Goal: Use online tool/utility: Utilize a website feature to perform a specific function

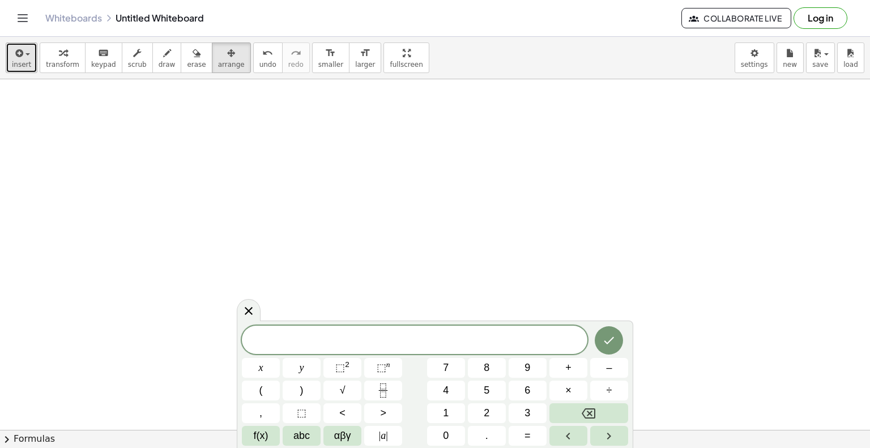
click at [23, 65] on span "insert" at bounding box center [21, 65] width 19 height 8
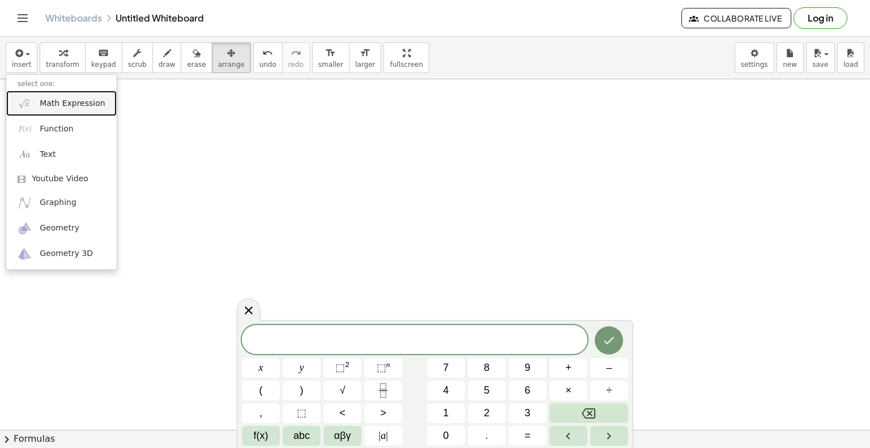
click at [59, 103] on span "Math Expression" at bounding box center [72, 103] width 65 height 11
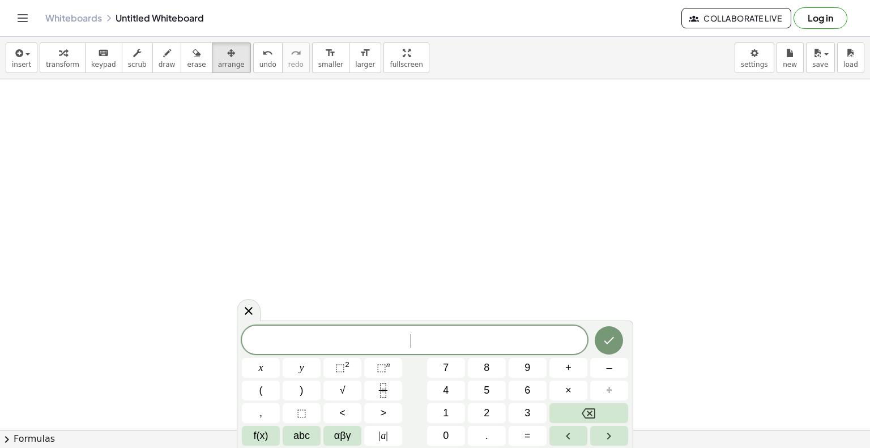
scroll to position [113, 0]
click at [563, 394] on button "×" at bounding box center [569, 391] width 38 height 20
click at [605, 347] on icon "Done" at bounding box center [609, 341] width 14 height 14
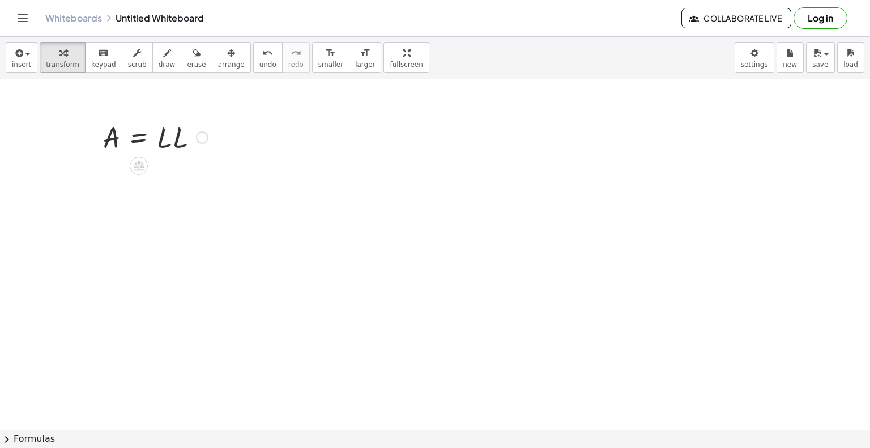
click at [171, 140] on div at bounding box center [155, 136] width 116 height 39
click at [126, 142] on div at bounding box center [155, 136] width 116 height 39
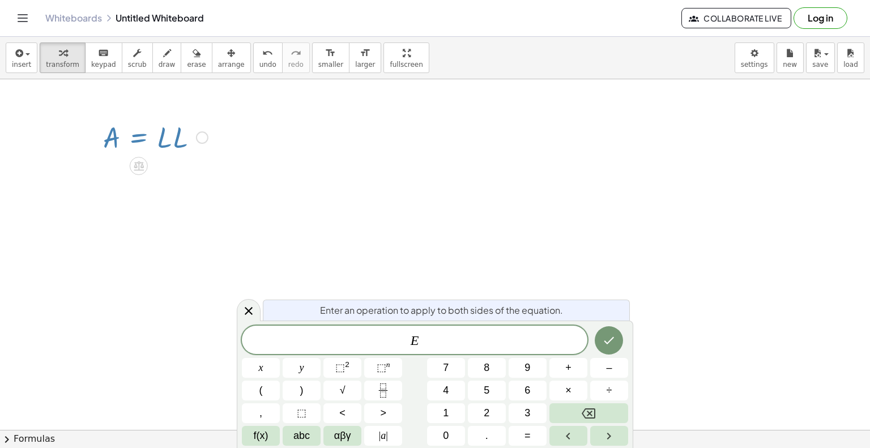
click at [141, 140] on div at bounding box center [155, 136] width 116 height 39
click at [428, 334] on span "E ​" at bounding box center [415, 341] width 346 height 16
click at [161, 140] on div at bounding box center [155, 136] width 116 height 39
click at [158, 135] on div at bounding box center [155, 136] width 116 height 39
click at [109, 135] on div at bounding box center [155, 136] width 116 height 39
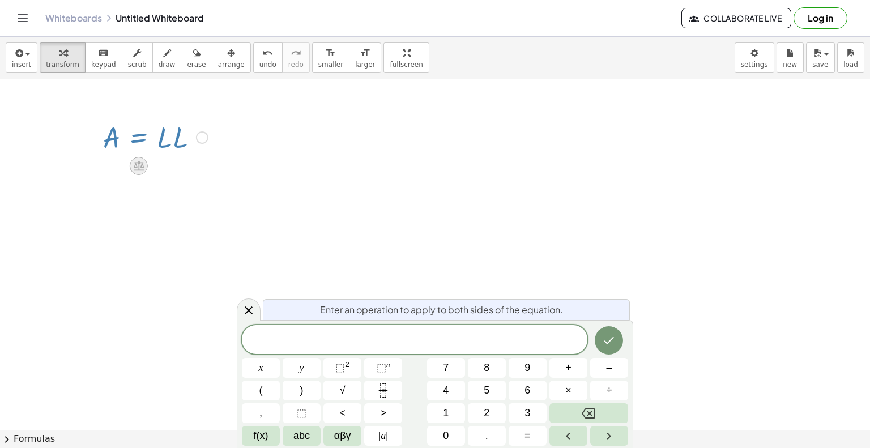
click at [139, 169] on icon at bounding box center [139, 166] width 10 height 10
click at [134, 140] on div at bounding box center [155, 136] width 116 height 39
click at [167, 140] on div at bounding box center [155, 136] width 116 height 39
click at [169, 144] on div at bounding box center [155, 136] width 116 height 39
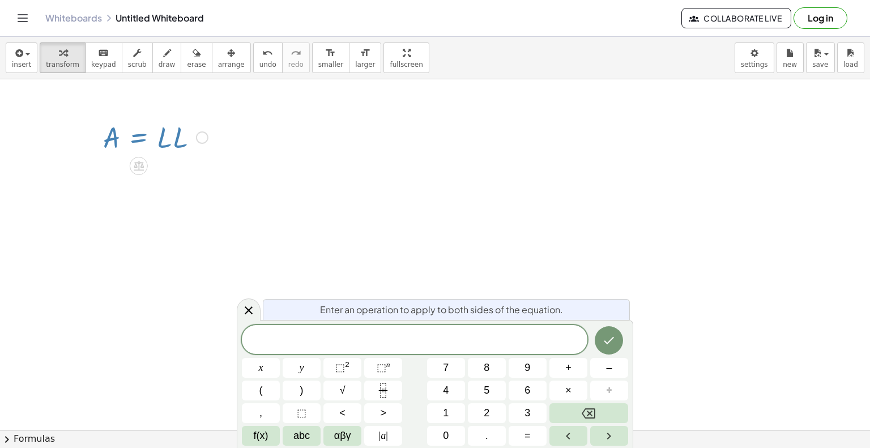
click at [169, 144] on div at bounding box center [155, 136] width 116 height 39
click at [163, 135] on div at bounding box center [155, 136] width 116 height 39
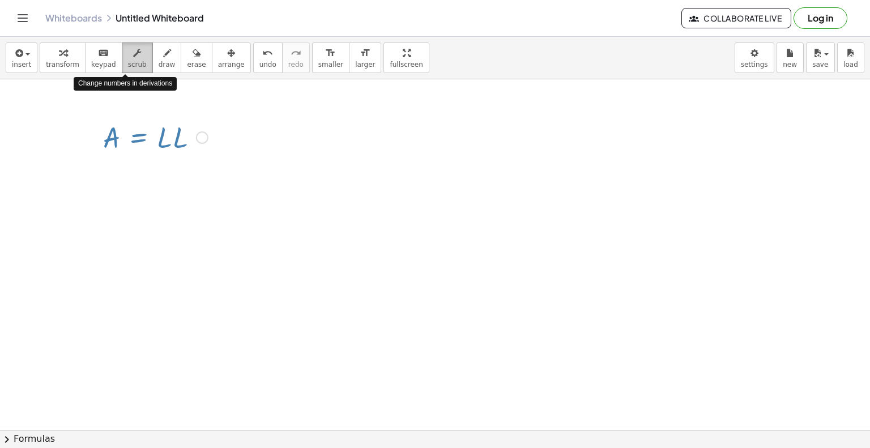
click at [128, 61] on span "scrub" at bounding box center [137, 65] width 19 height 8
click at [169, 139] on div at bounding box center [155, 136] width 116 height 39
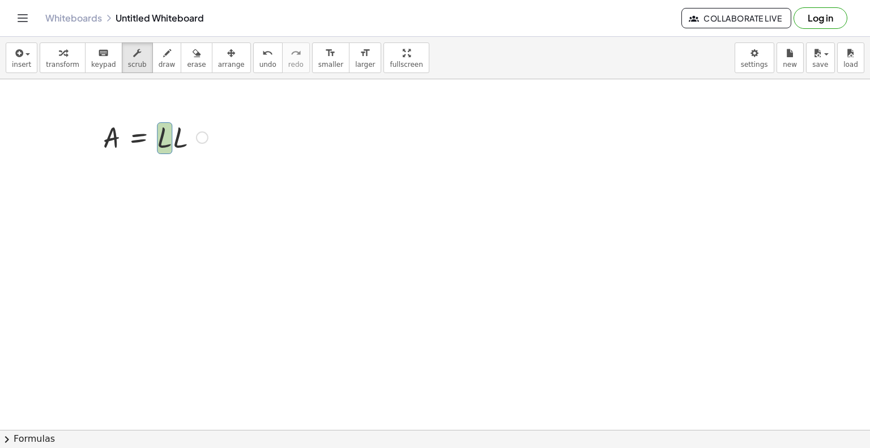
click at [169, 139] on div at bounding box center [155, 136] width 116 height 39
click at [173, 140] on div at bounding box center [155, 136] width 116 height 39
click at [169, 139] on div at bounding box center [155, 136] width 116 height 39
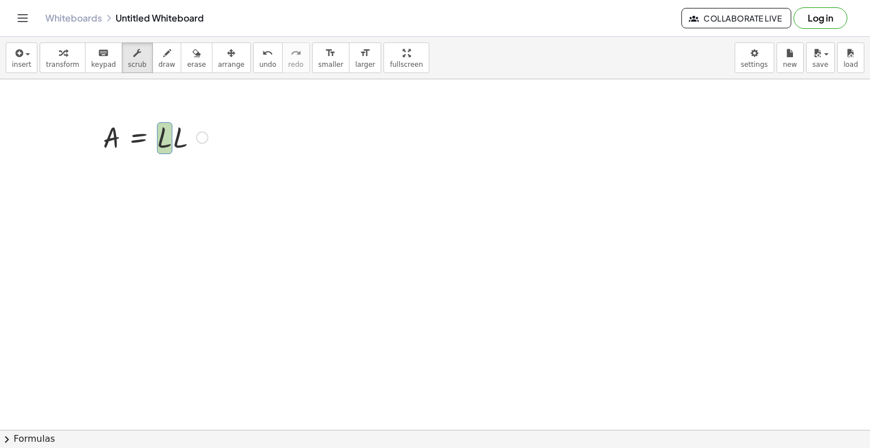
click at [172, 140] on div at bounding box center [155, 136] width 116 height 39
click at [190, 143] on div at bounding box center [155, 136] width 116 height 39
click at [173, 139] on div at bounding box center [155, 136] width 116 height 39
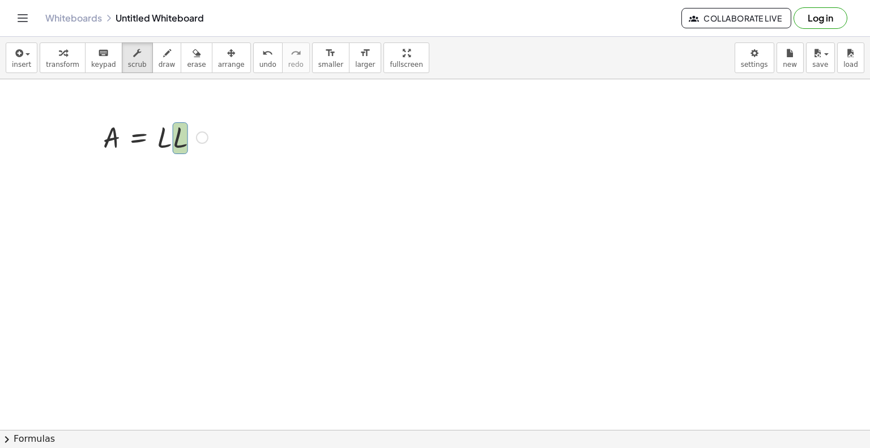
click at [173, 139] on div at bounding box center [155, 136] width 116 height 39
click at [168, 138] on div at bounding box center [155, 136] width 116 height 39
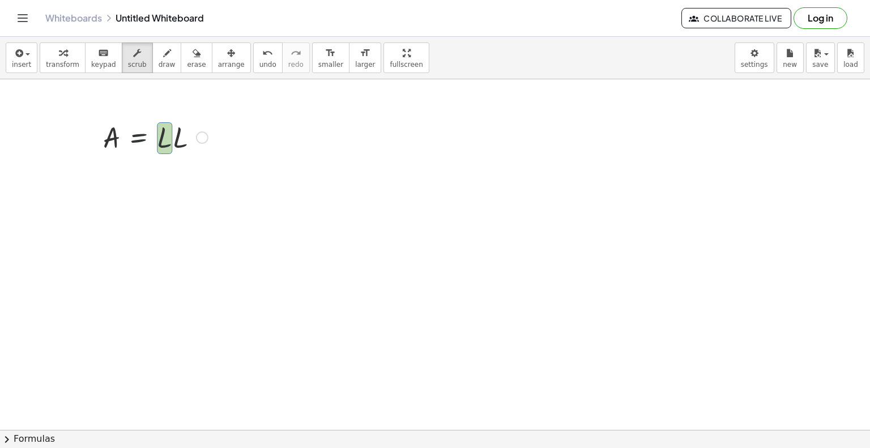
click at [124, 140] on div at bounding box center [155, 136] width 116 height 39
click at [174, 142] on div at bounding box center [155, 136] width 116 height 39
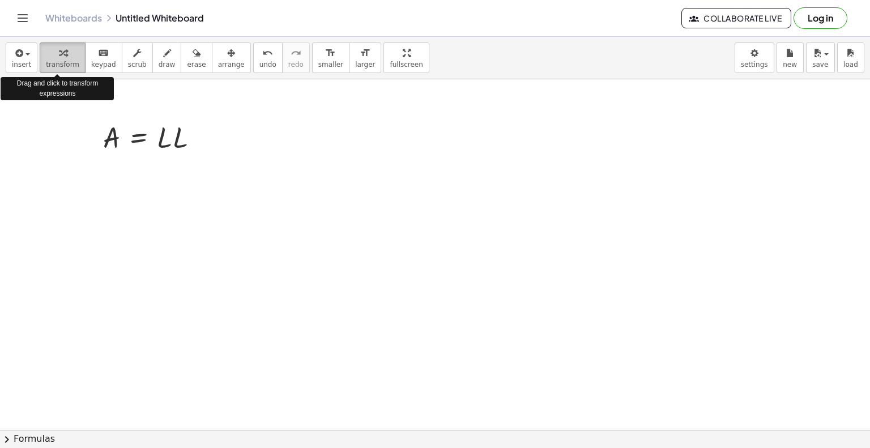
click at [61, 58] on icon "button" at bounding box center [63, 53] width 8 height 14
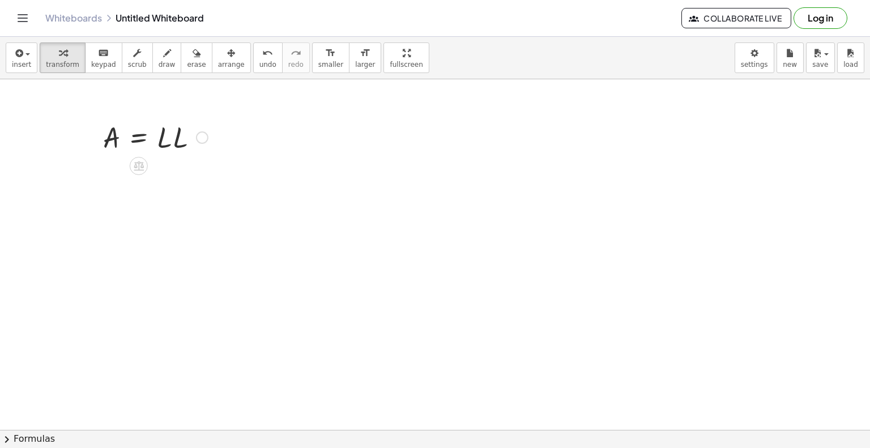
click at [131, 142] on div at bounding box center [155, 136] width 116 height 39
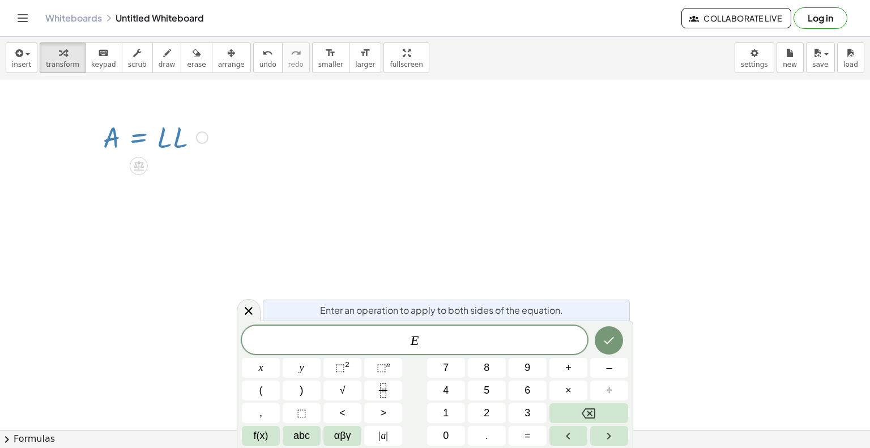
click at [199, 138] on div at bounding box center [202, 137] width 12 height 12
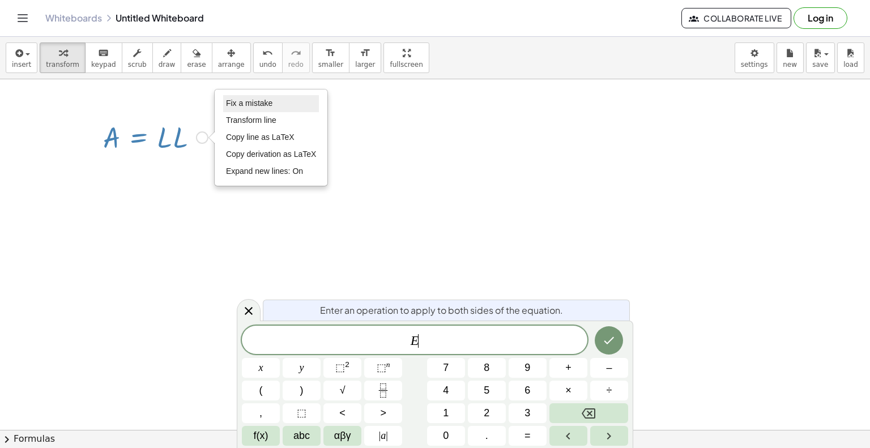
click at [232, 105] on span "Fix a mistake" at bounding box center [249, 103] width 46 height 9
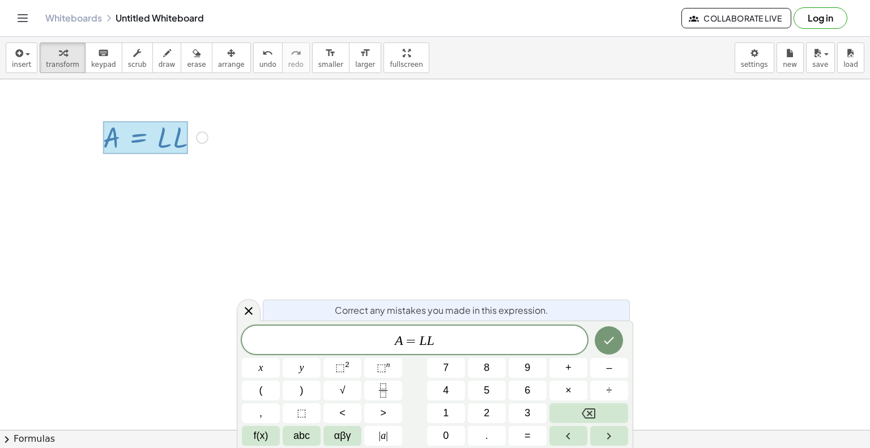
click at [179, 139] on div at bounding box center [145, 137] width 85 height 33
click at [175, 142] on div at bounding box center [145, 137] width 85 height 33
click at [173, 143] on div at bounding box center [145, 137] width 85 height 33
click at [425, 342] on var "L" at bounding box center [422, 340] width 7 height 15
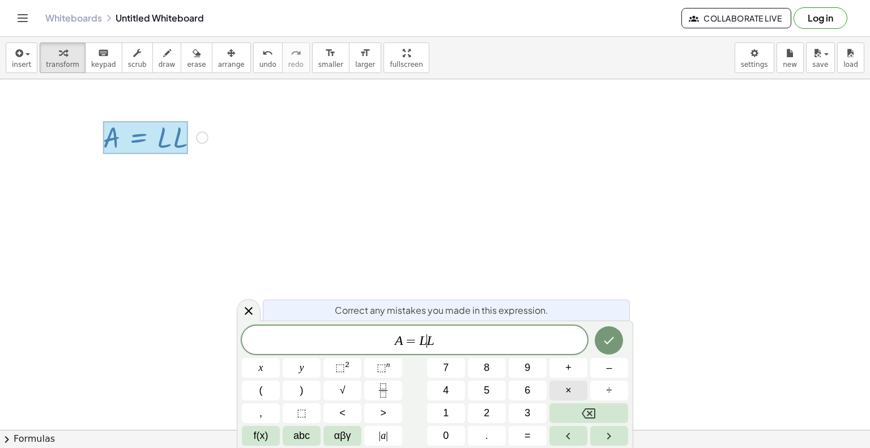
click at [562, 391] on button "×" at bounding box center [569, 391] width 38 height 20
click at [599, 348] on button "Done" at bounding box center [609, 340] width 28 height 28
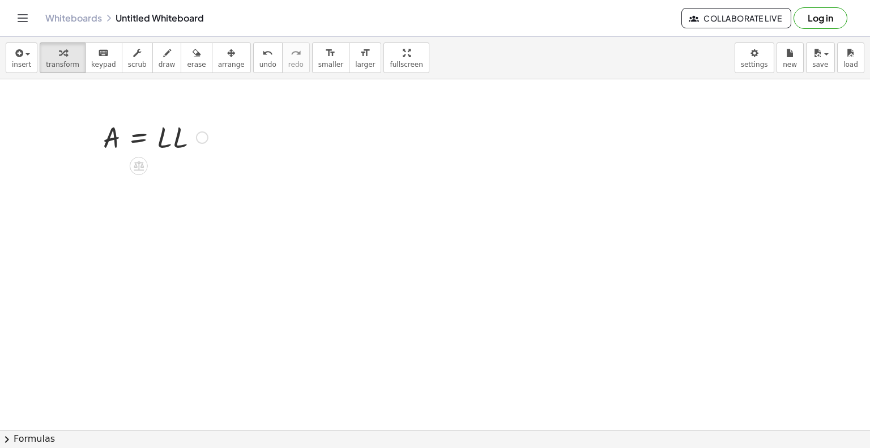
click at [203, 137] on div "Fix a mistake Transform line Copy line as LaTeX Copy derivation as LaTeX Expand…" at bounding box center [202, 137] width 12 height 12
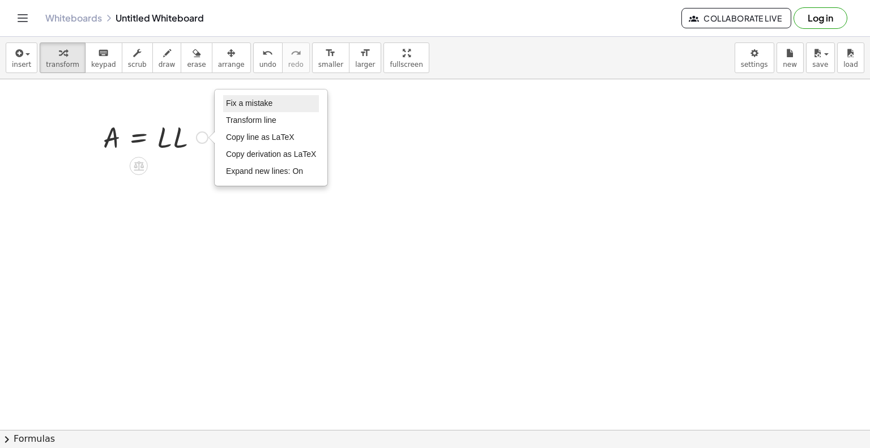
click at [250, 99] on span "Fix a mistake" at bounding box center [249, 103] width 46 height 9
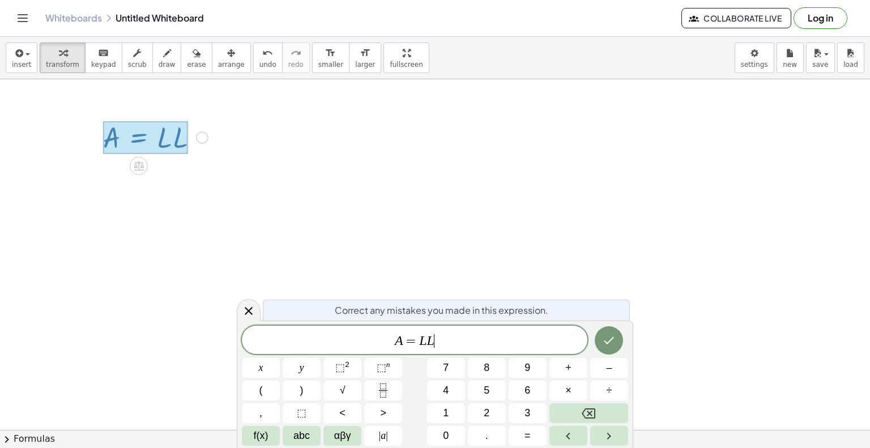
click at [437, 341] on span "A = L L ​" at bounding box center [415, 341] width 346 height 16
click at [613, 336] on icon "Done" at bounding box center [609, 341] width 14 height 14
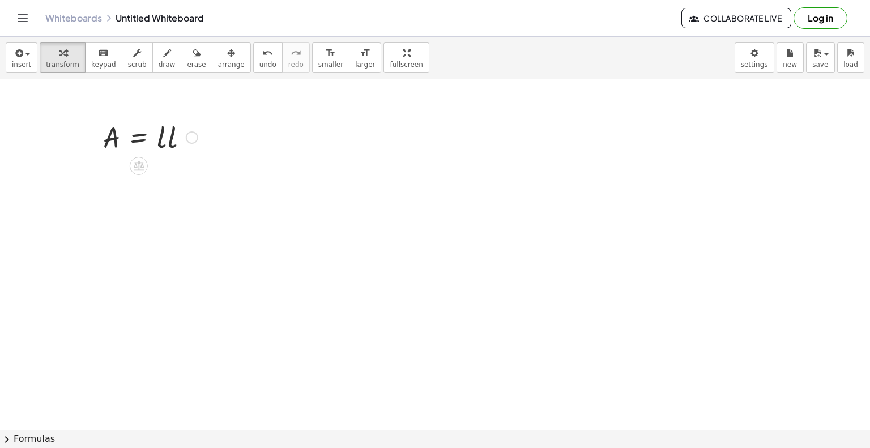
click at [186, 136] on div "Fix a mistake Transform line Copy line as LaTeX Copy derivation as LaTeX Expand…" at bounding box center [192, 137] width 12 height 12
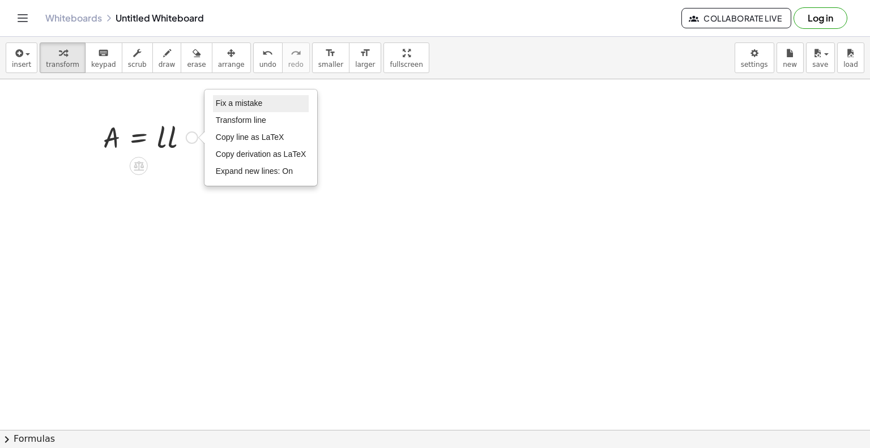
click at [236, 100] on span "Fix a mistake" at bounding box center [239, 103] width 46 height 9
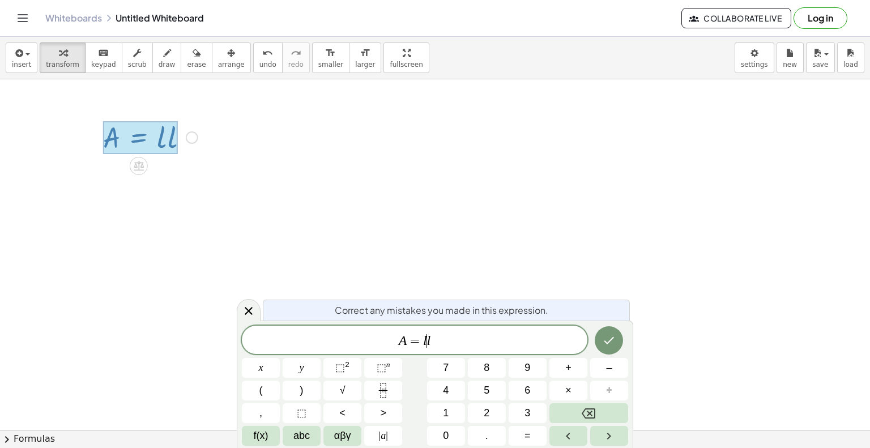
click at [425, 339] on var "l" at bounding box center [425, 340] width 4 height 15
click at [461, 340] on span "A = l l ​" at bounding box center [415, 341] width 346 height 16
click at [567, 394] on span "×" at bounding box center [568, 390] width 6 height 15
click at [611, 347] on button "Done" at bounding box center [609, 340] width 28 height 28
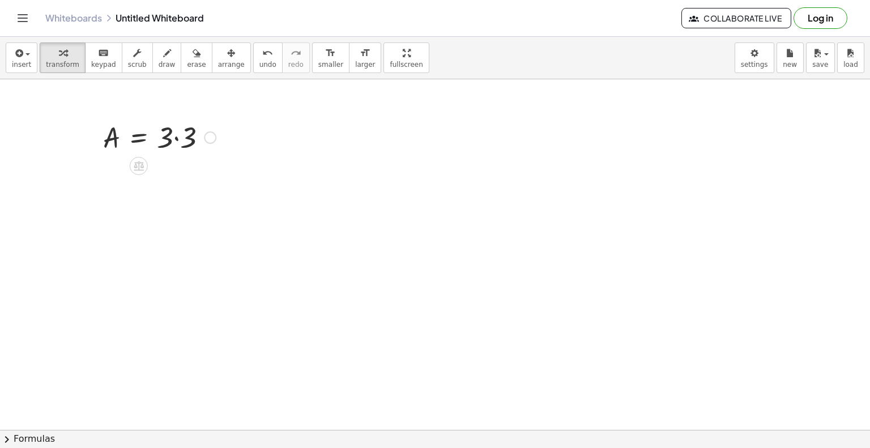
click at [128, 138] on div at bounding box center [159, 136] width 124 height 39
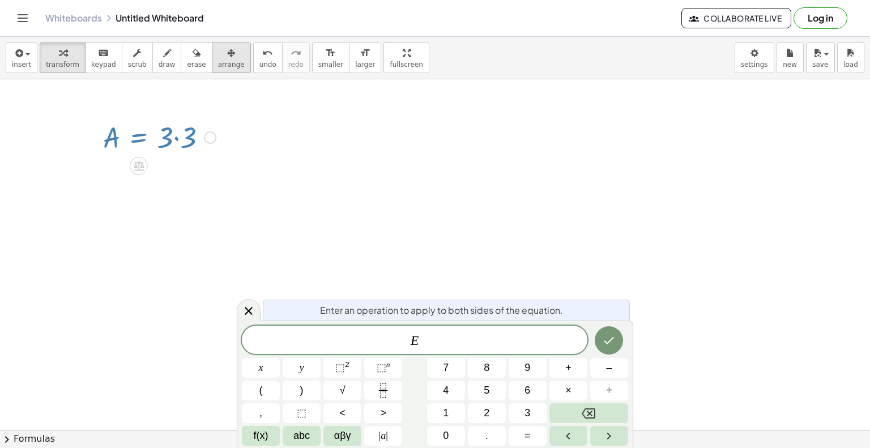
click at [218, 61] on span "arrange" at bounding box center [231, 65] width 27 height 8
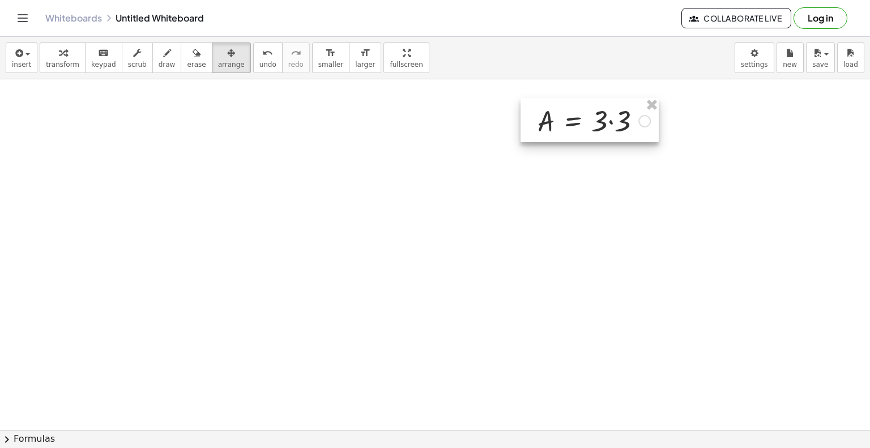
drag, startPoint x: 169, startPoint y: 135, endPoint x: 604, endPoint y: 119, distance: 435.4
click at [604, 119] on div at bounding box center [590, 120] width 138 height 44
click at [18, 58] on icon "button" at bounding box center [18, 53] width 10 height 14
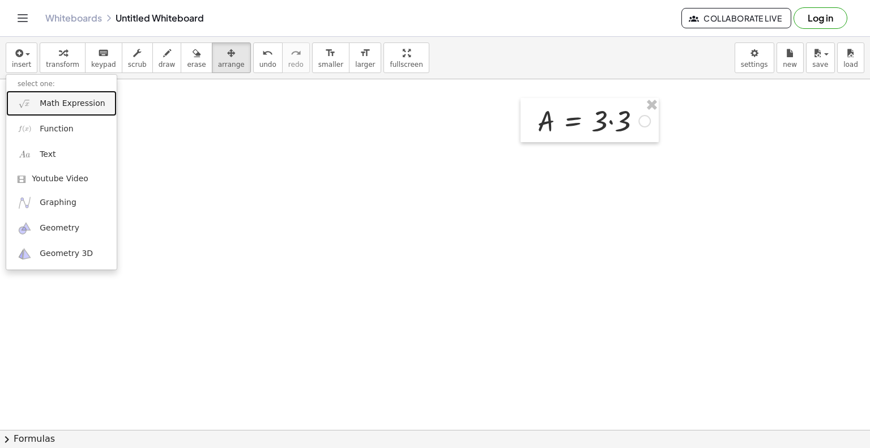
click at [51, 103] on span "Math Expression" at bounding box center [72, 103] width 65 height 11
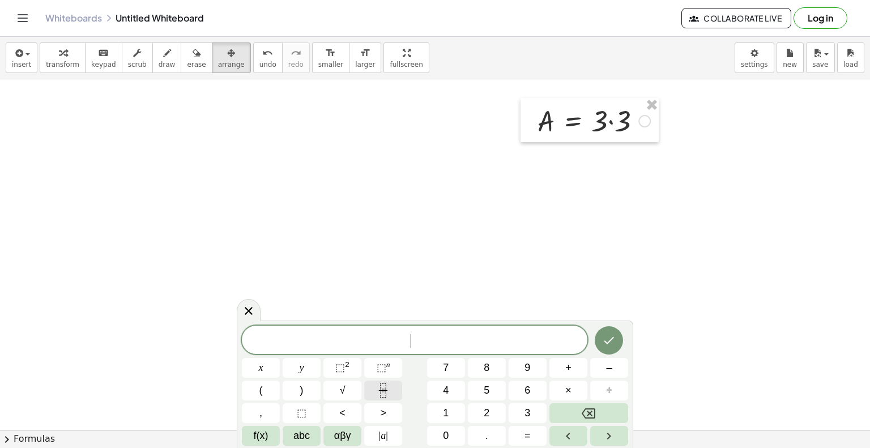
click at [385, 390] on icon "Fraction" at bounding box center [383, 391] width 14 height 14
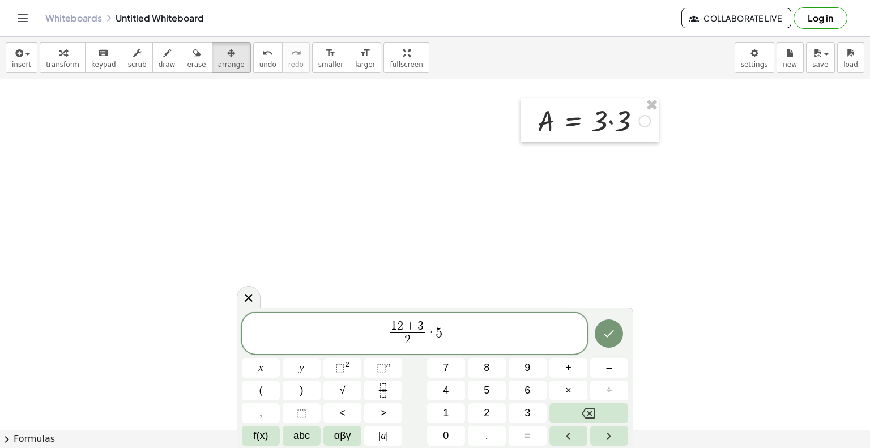
click at [383, 331] on span "1 2 + 3 2 ​ · 5 ​" at bounding box center [415, 335] width 346 height 30
click at [523, 432] on button "=" at bounding box center [528, 436] width 38 height 20
click at [603, 330] on icon "Done" at bounding box center [609, 334] width 14 height 14
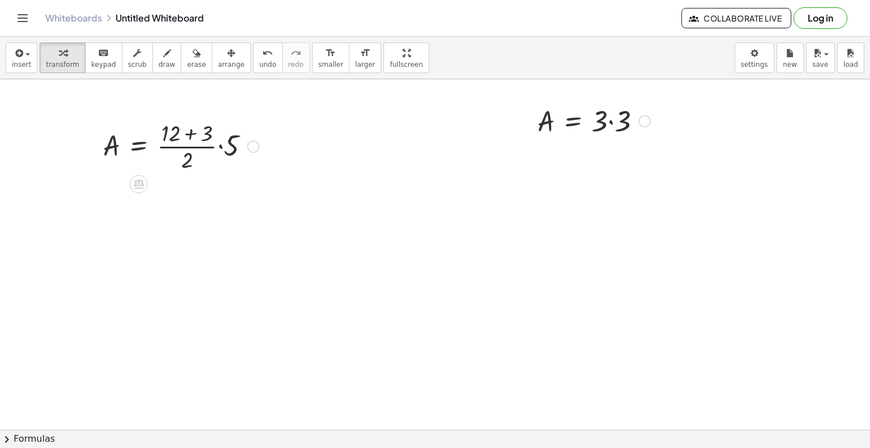
click at [149, 140] on div at bounding box center [180, 145] width 167 height 57
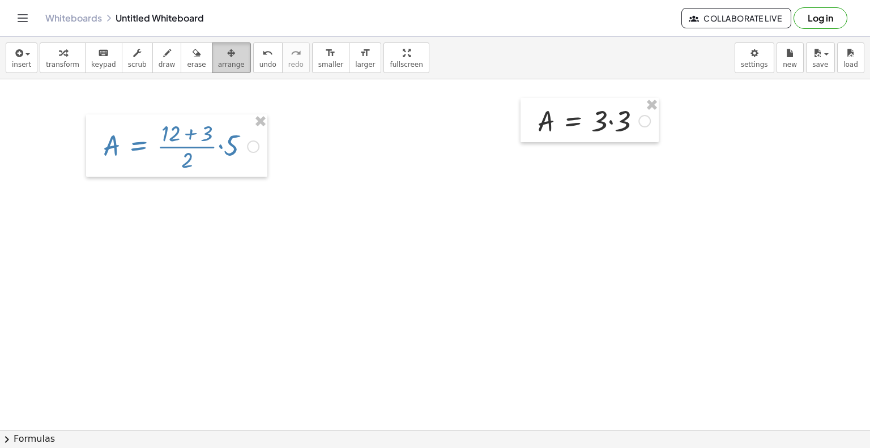
click at [227, 55] on icon "button" at bounding box center [231, 53] width 8 height 14
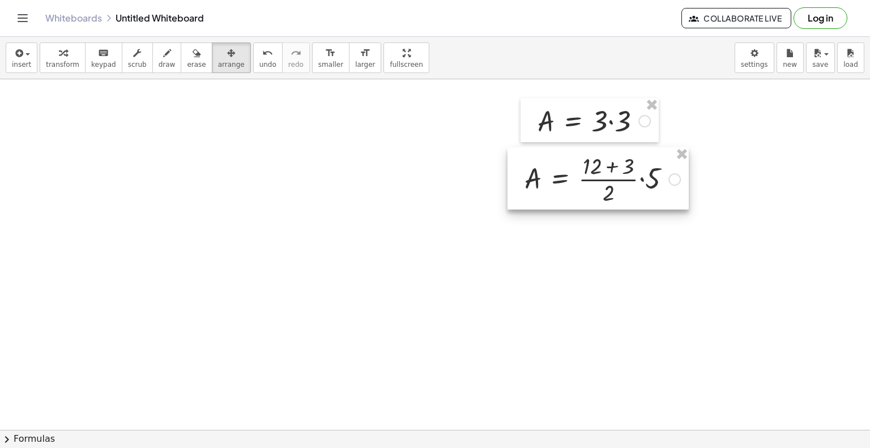
drag, startPoint x: 215, startPoint y: 122, endPoint x: 637, endPoint y: 155, distance: 422.8
click at [637, 155] on div at bounding box center [598, 178] width 181 height 62
click at [640, 117] on div at bounding box center [590, 120] width 138 height 44
click at [616, 121] on div at bounding box center [590, 120] width 138 height 44
click at [613, 171] on div at bounding box center [598, 178] width 181 height 62
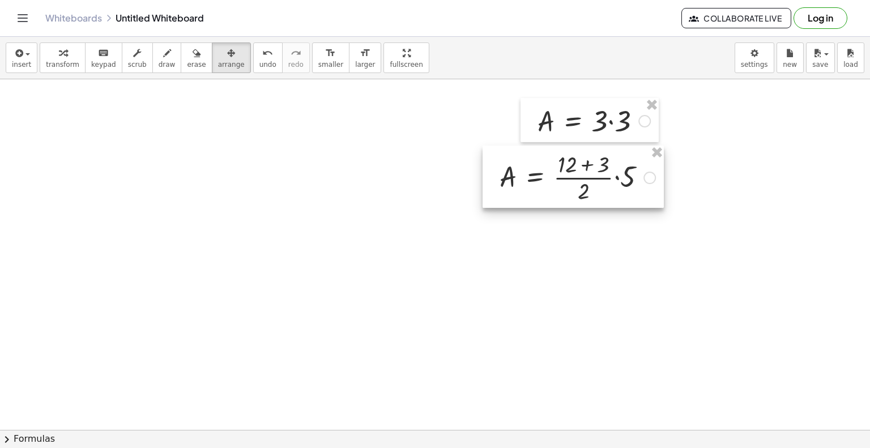
drag, startPoint x: 623, startPoint y: 167, endPoint x: 602, endPoint y: 165, distance: 21.6
click at [599, 165] on div at bounding box center [573, 177] width 181 height 62
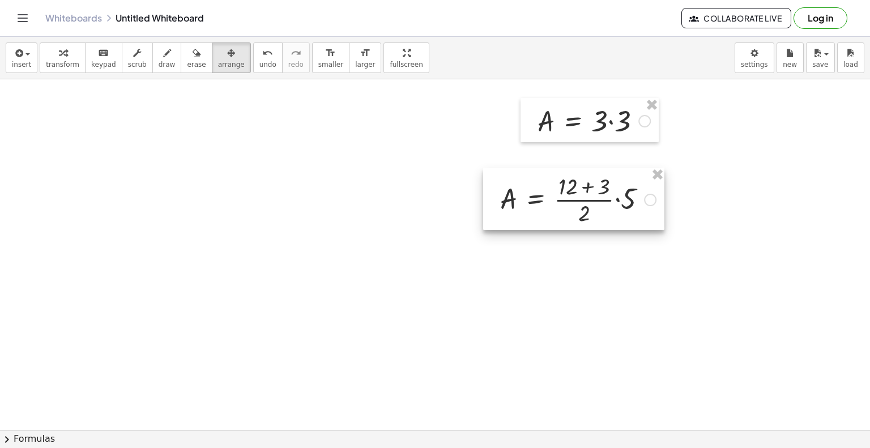
drag, startPoint x: 595, startPoint y: 165, endPoint x: 595, endPoint y: 188, distance: 22.7
click at [595, 188] on div at bounding box center [573, 199] width 181 height 62
click at [24, 61] on span "insert" at bounding box center [21, 65] width 19 height 8
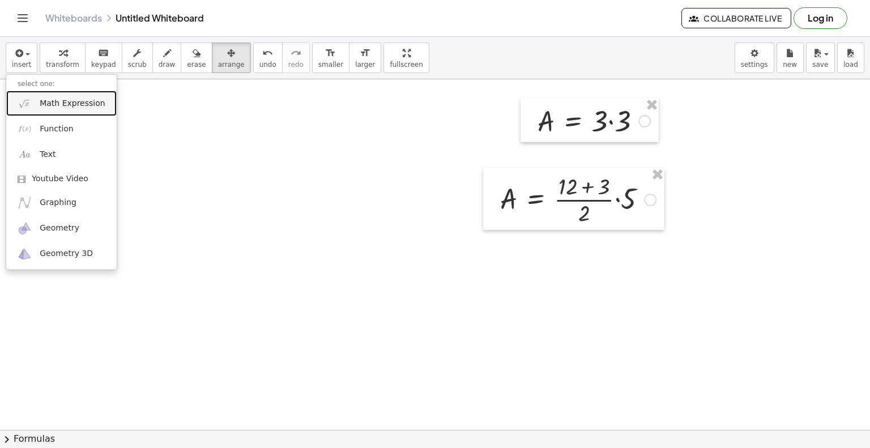
click at [43, 106] on span "Math Expression" at bounding box center [72, 103] width 65 height 11
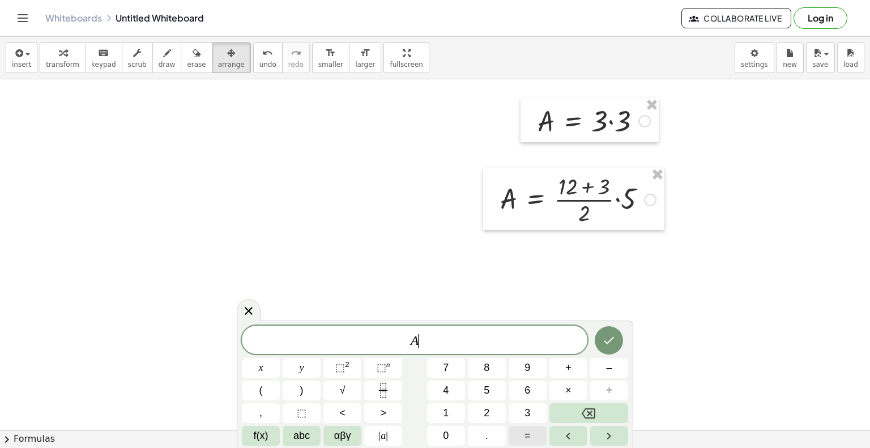
click at [533, 439] on button "=" at bounding box center [528, 436] width 38 height 20
click at [605, 335] on icon "Done" at bounding box center [609, 341] width 14 height 14
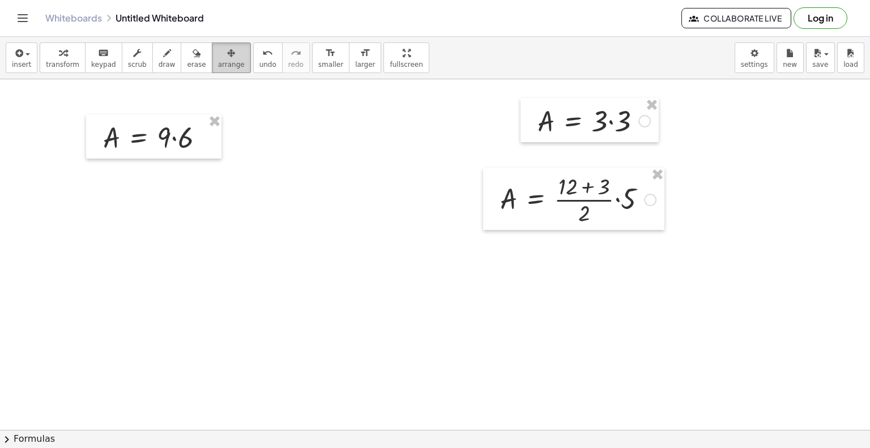
click at [218, 62] on span "arrange" at bounding box center [231, 65] width 27 height 8
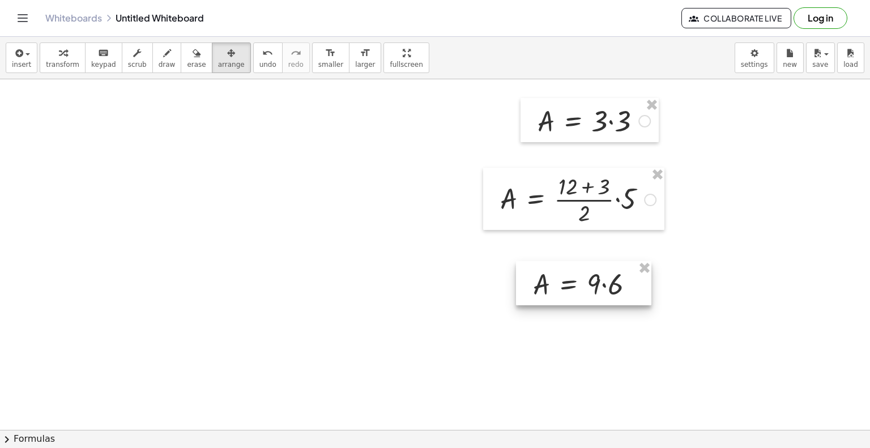
drag, startPoint x: 136, startPoint y: 138, endPoint x: 567, endPoint y: 285, distance: 454.9
click at [567, 285] on div at bounding box center [583, 283] width 135 height 44
click at [25, 54] on span "button" at bounding box center [27, 54] width 5 height 2
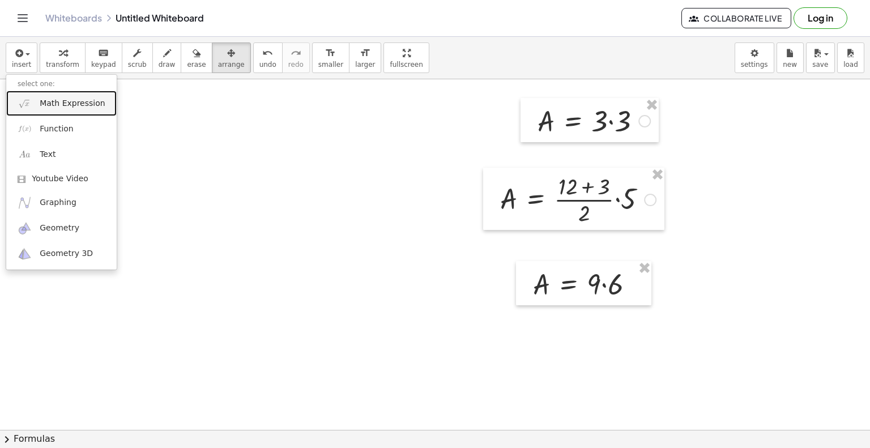
click at [55, 104] on span "Math Expression" at bounding box center [72, 103] width 65 height 11
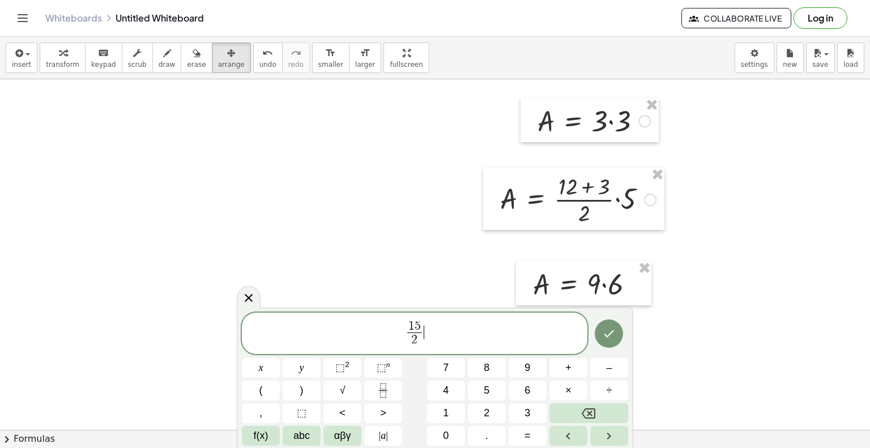
click at [437, 322] on span "1 5 2 ​ ​" at bounding box center [415, 335] width 346 height 30
drag, startPoint x: 399, startPoint y: 333, endPoint x: 403, endPoint y: 327, distance: 6.8
click at [612, 339] on icon "Done" at bounding box center [609, 334] width 14 height 14
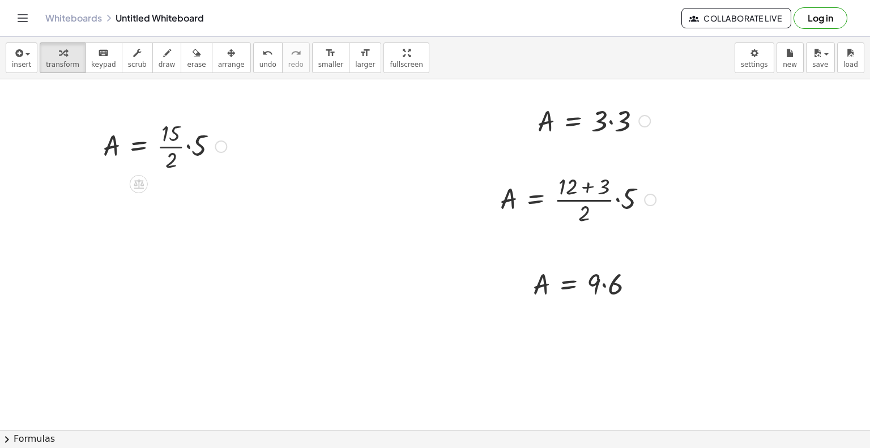
click at [165, 151] on div at bounding box center [164, 145] width 135 height 57
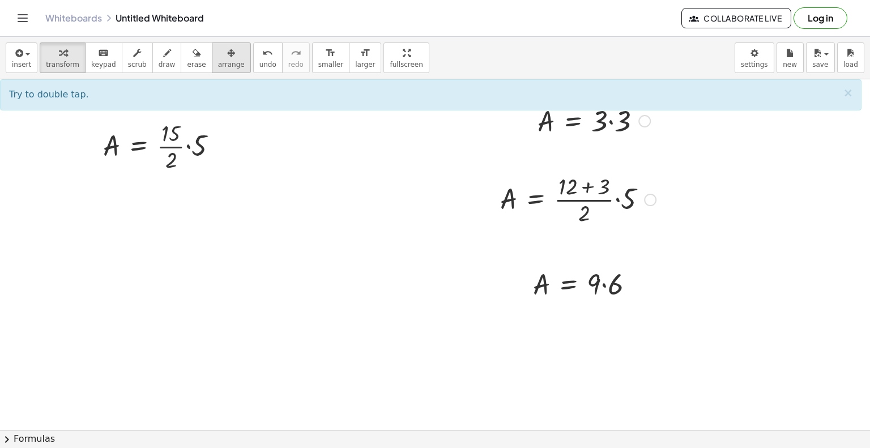
click at [227, 54] on icon "button" at bounding box center [231, 53] width 8 height 14
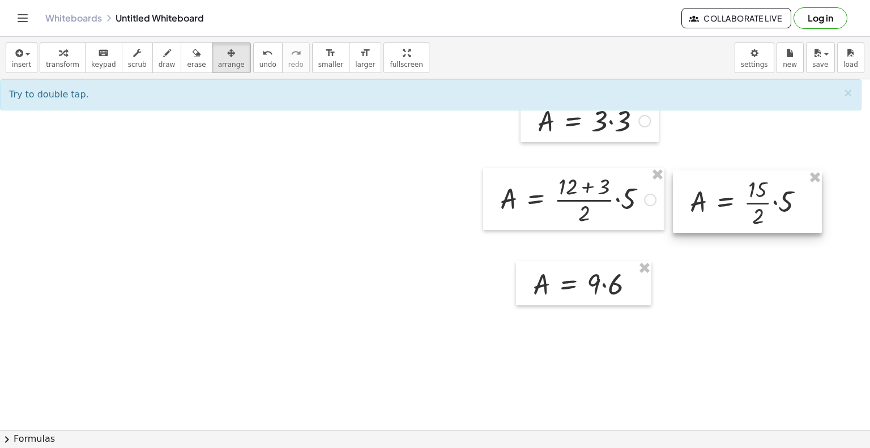
drag, startPoint x: 164, startPoint y: 143, endPoint x: 751, endPoint y: 199, distance: 590.1
click at [751, 199] on div at bounding box center [747, 202] width 149 height 62
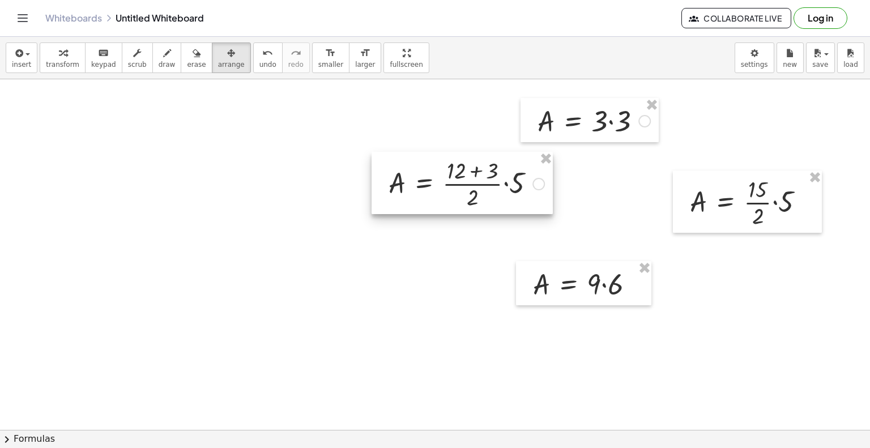
drag, startPoint x: 594, startPoint y: 204, endPoint x: 482, endPoint y: 188, distance: 112.7
click at [482, 188] on div at bounding box center [462, 183] width 181 height 62
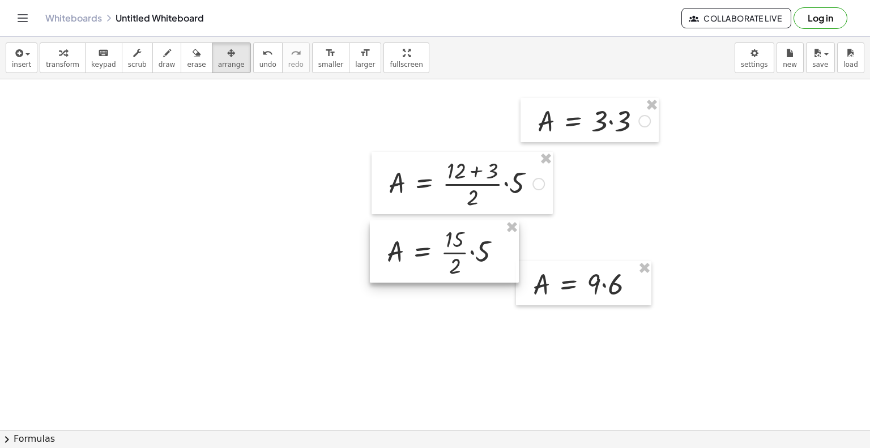
drag, startPoint x: 730, startPoint y: 199, endPoint x: 427, endPoint y: 248, distance: 307.1
click at [427, 248] on div at bounding box center [444, 251] width 149 height 62
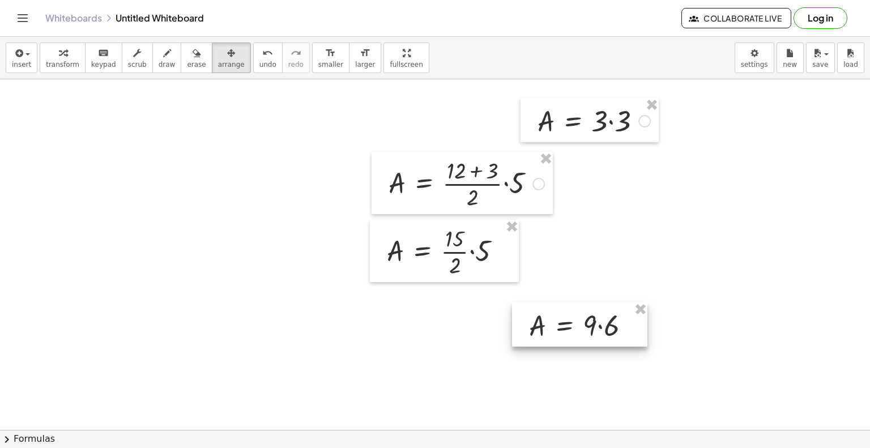
drag, startPoint x: 581, startPoint y: 293, endPoint x: 570, endPoint y: 343, distance: 51.6
click at [570, 343] on div at bounding box center [579, 325] width 135 height 44
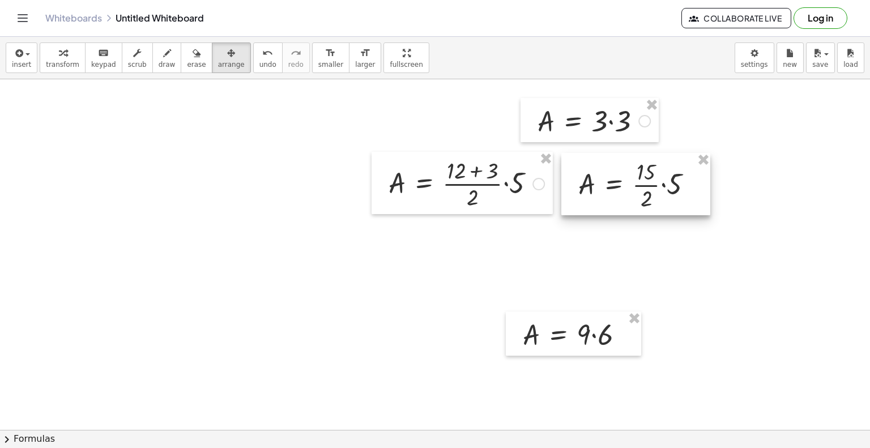
drag, startPoint x: 452, startPoint y: 255, endPoint x: 644, endPoint y: 189, distance: 202.8
click at [644, 189] on div at bounding box center [635, 184] width 149 height 62
click at [11, 59] on button "insert" at bounding box center [22, 57] width 32 height 31
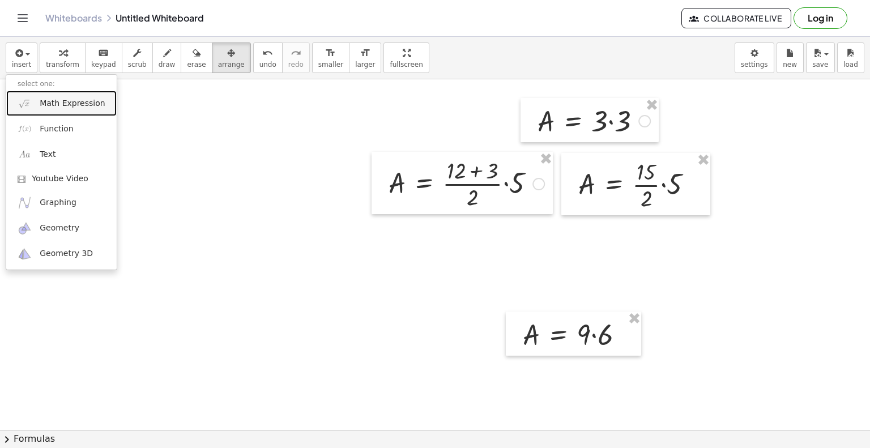
click at [46, 101] on span "Math Expression" at bounding box center [72, 103] width 65 height 11
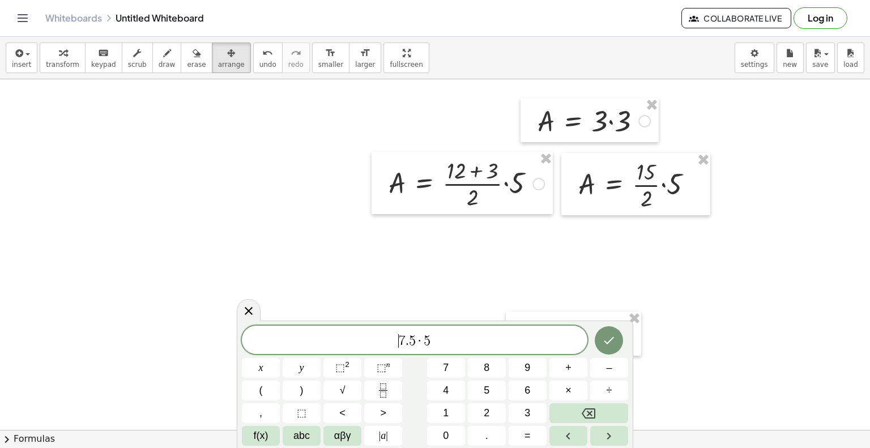
click at [399, 339] on span "7" at bounding box center [402, 341] width 7 height 14
click at [619, 346] on button "Done" at bounding box center [609, 340] width 28 height 28
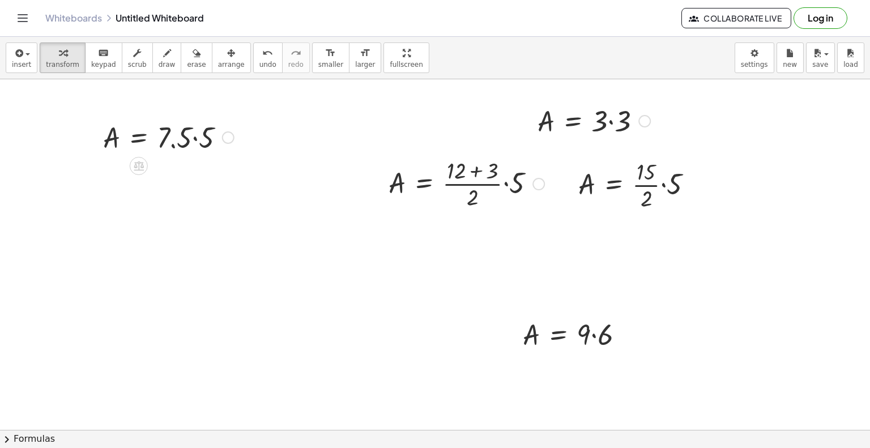
click at [165, 141] on div at bounding box center [168, 136] width 142 height 39
click at [140, 140] on div at bounding box center [168, 136] width 142 height 39
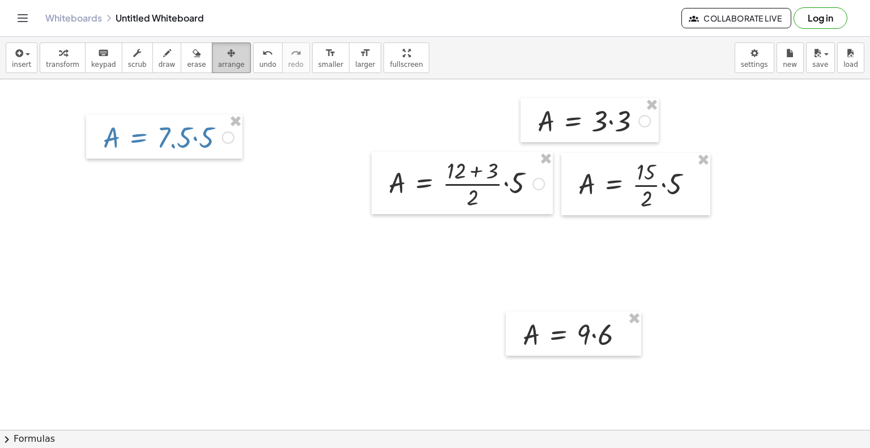
click at [227, 59] on icon "button" at bounding box center [231, 53] width 8 height 14
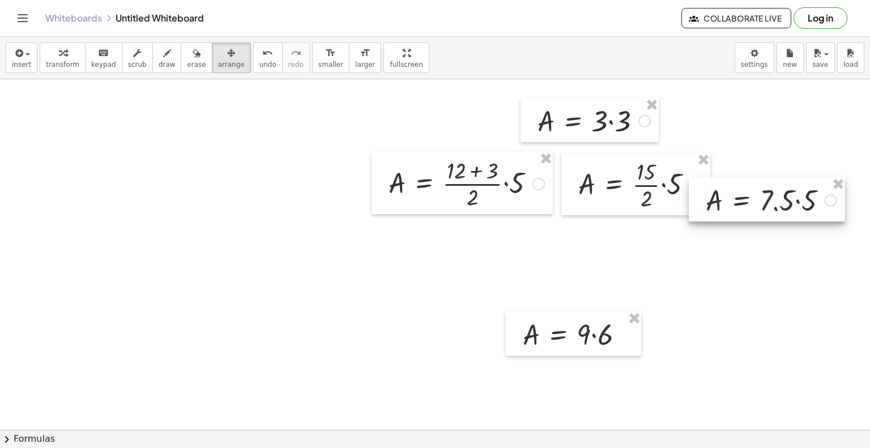
drag, startPoint x: 195, startPoint y: 131, endPoint x: 798, endPoint y: 194, distance: 605.5
click at [798, 194] on div at bounding box center [767, 199] width 156 height 44
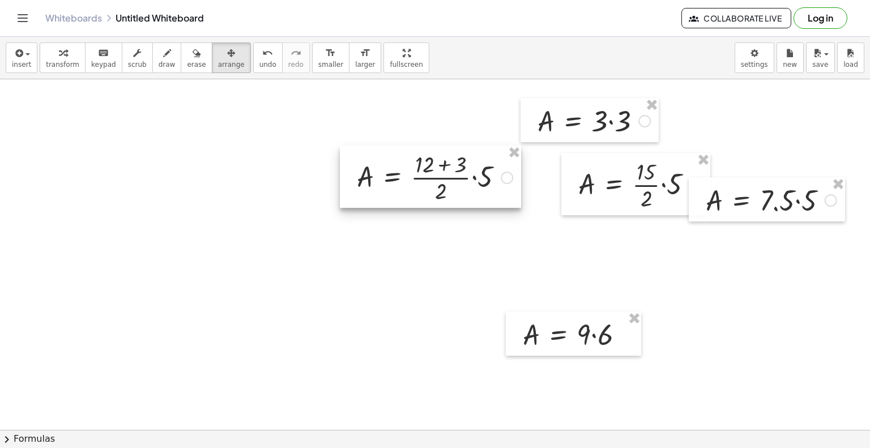
drag, startPoint x: 432, startPoint y: 185, endPoint x: 426, endPoint y: 186, distance: 5.8
click at [409, 178] on div at bounding box center [430, 177] width 181 height 62
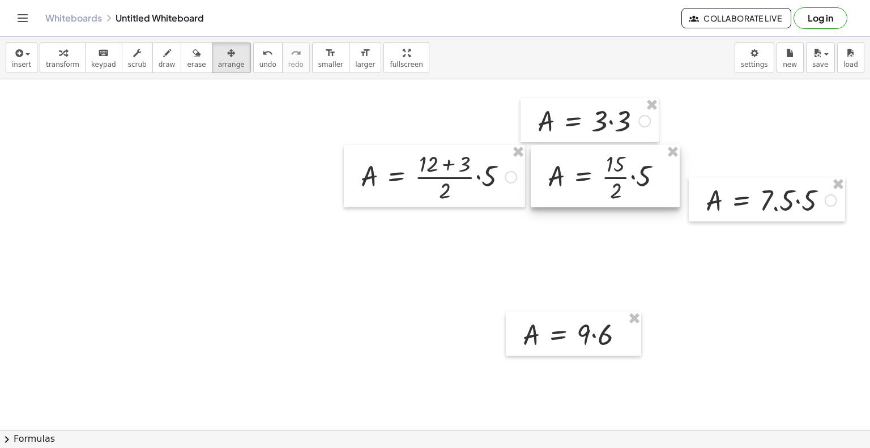
drag, startPoint x: 602, startPoint y: 190, endPoint x: 573, endPoint y: 182, distance: 29.4
click at [571, 182] on div at bounding box center [605, 176] width 149 height 62
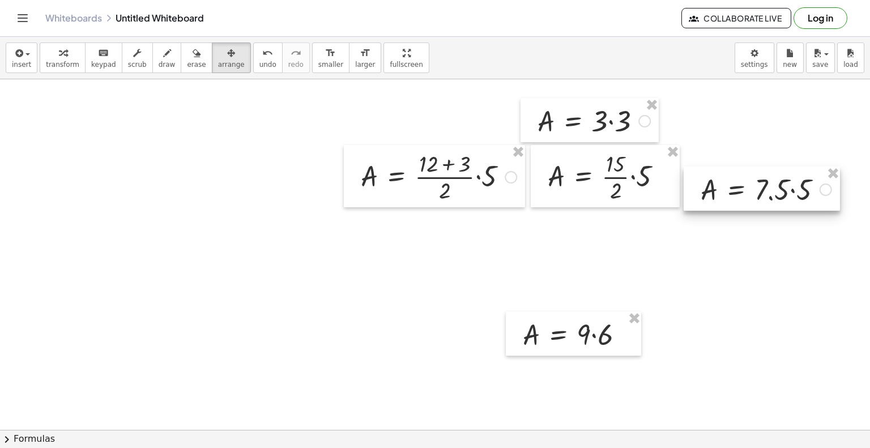
drag, startPoint x: 706, startPoint y: 205, endPoint x: 701, endPoint y: 194, distance: 11.9
click at [701, 194] on div at bounding box center [762, 189] width 156 height 44
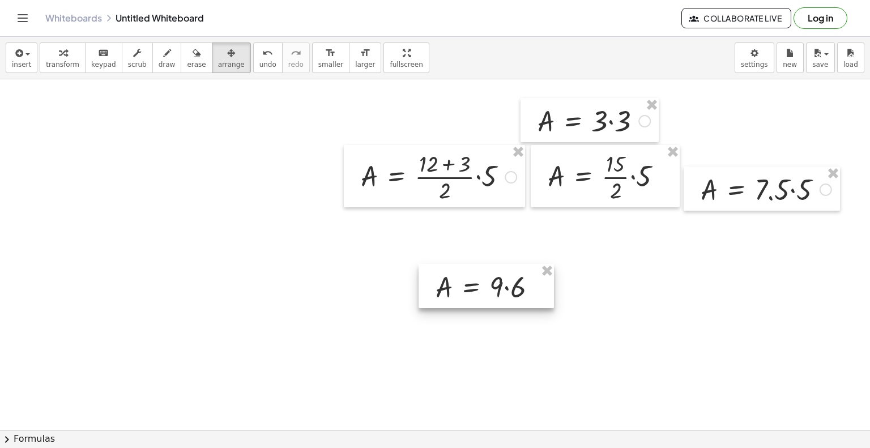
drag, startPoint x: 580, startPoint y: 333, endPoint x: 476, endPoint y: 287, distance: 113.7
click at [476, 287] on div at bounding box center [486, 286] width 135 height 44
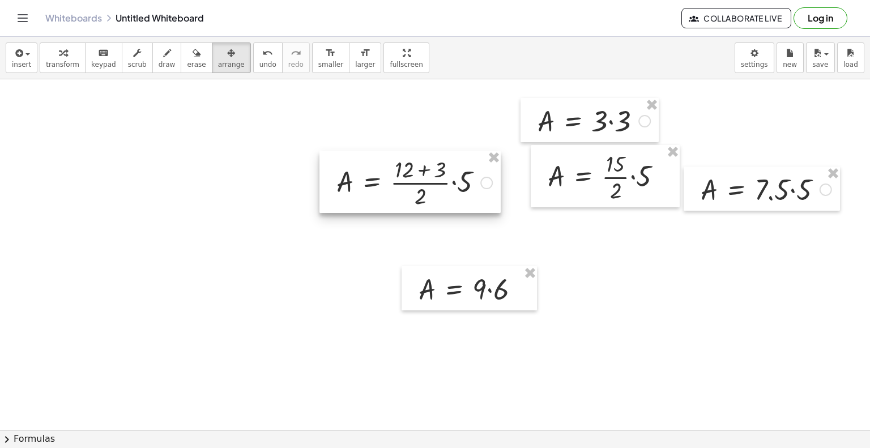
drag, startPoint x: 427, startPoint y: 180, endPoint x: 387, endPoint y: 190, distance: 40.9
click at [387, 190] on div at bounding box center [410, 182] width 181 height 62
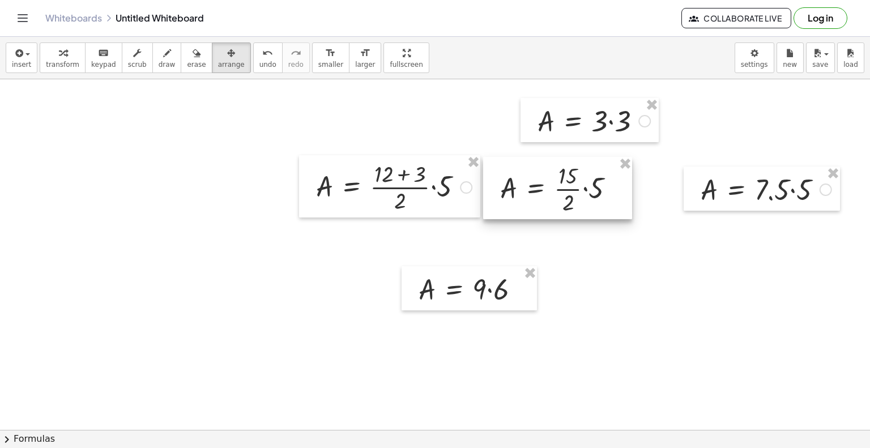
drag, startPoint x: 571, startPoint y: 191, endPoint x: 523, endPoint y: 203, distance: 49.1
click at [523, 203] on div at bounding box center [557, 188] width 149 height 62
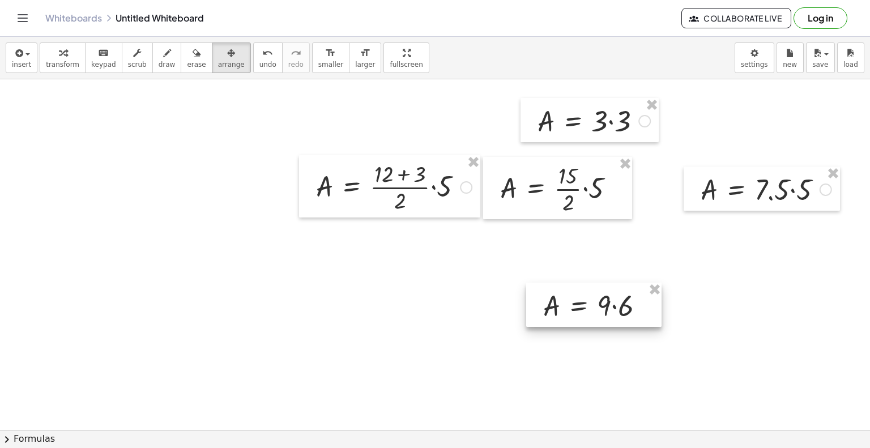
drag, startPoint x: 503, startPoint y: 285, endPoint x: 692, endPoint y: 280, distance: 189.3
click at [662, 283] on div at bounding box center [593, 305] width 135 height 44
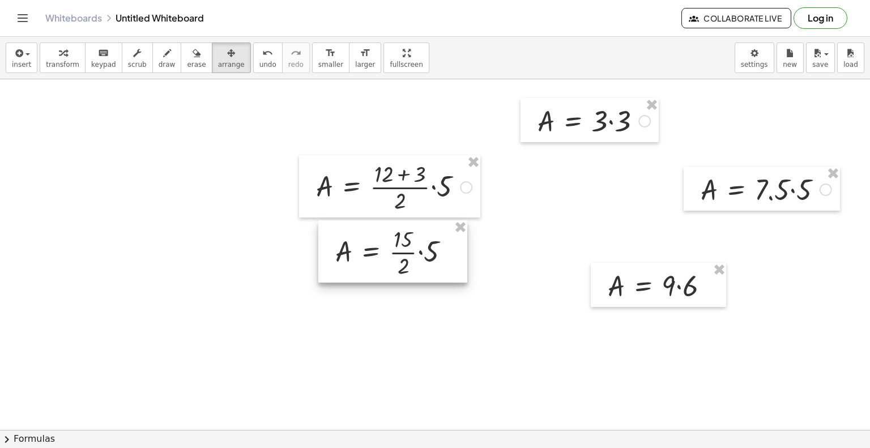
drag, startPoint x: 535, startPoint y: 219, endPoint x: 425, endPoint y: 259, distance: 117.0
click at [425, 259] on div at bounding box center [392, 251] width 149 height 62
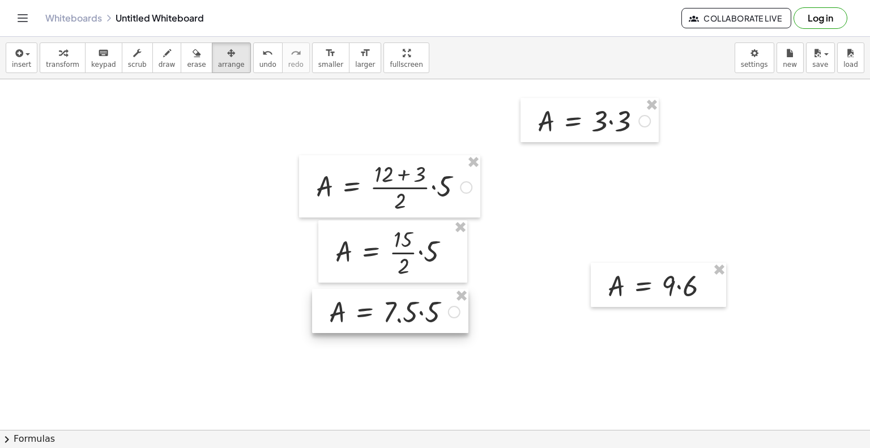
drag, startPoint x: 707, startPoint y: 193, endPoint x: 338, endPoint y: 332, distance: 394.1
click at [340, 316] on div at bounding box center [390, 311] width 156 height 44
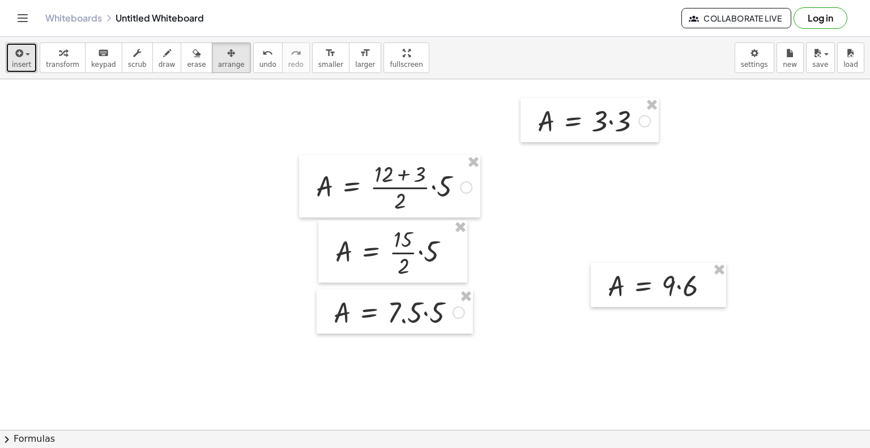
click at [21, 57] on icon "button" at bounding box center [18, 53] width 10 height 14
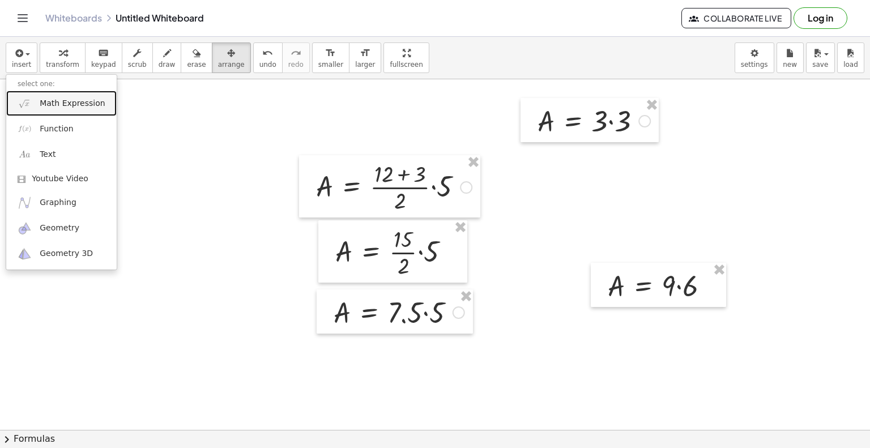
click at [44, 108] on span "Math Expression" at bounding box center [72, 103] width 65 height 11
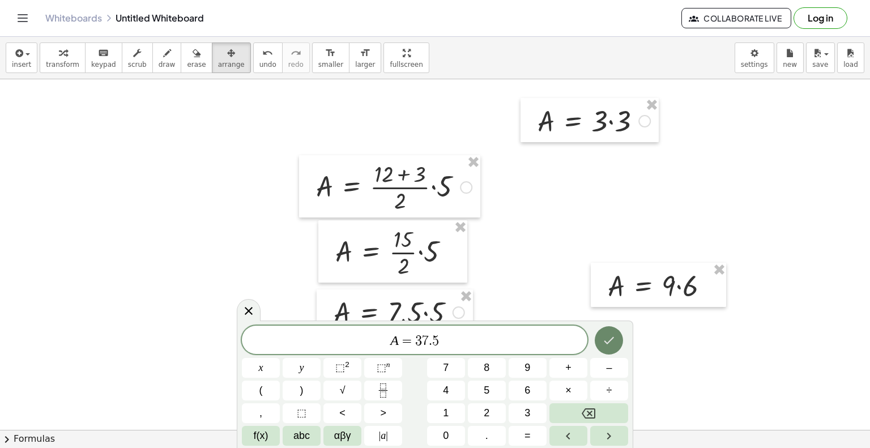
click at [612, 339] on icon "Done" at bounding box center [609, 340] width 10 height 7
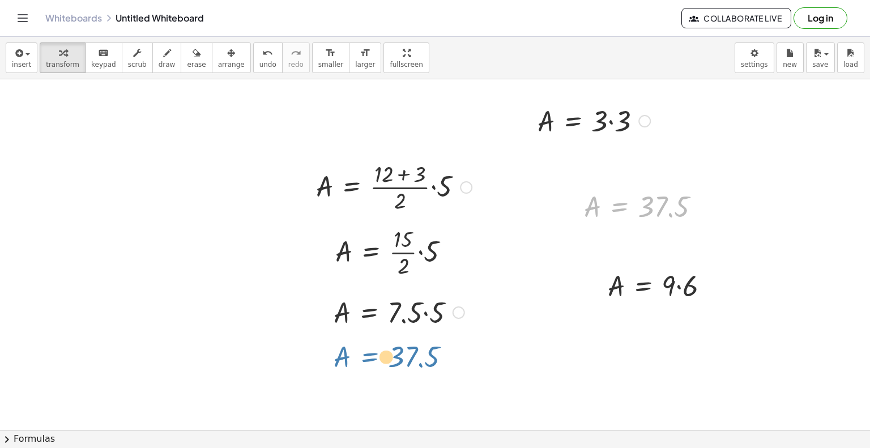
drag, startPoint x: 628, startPoint y: 207, endPoint x: 378, endPoint y: 357, distance: 291.5
click at [378, 357] on div "A = · 3 · 3 Fix a mistake Transform line Copy line as LaTeX Copy derivation as …" at bounding box center [435, 317] width 870 height 702
click at [645, 214] on div at bounding box center [646, 206] width 137 height 37
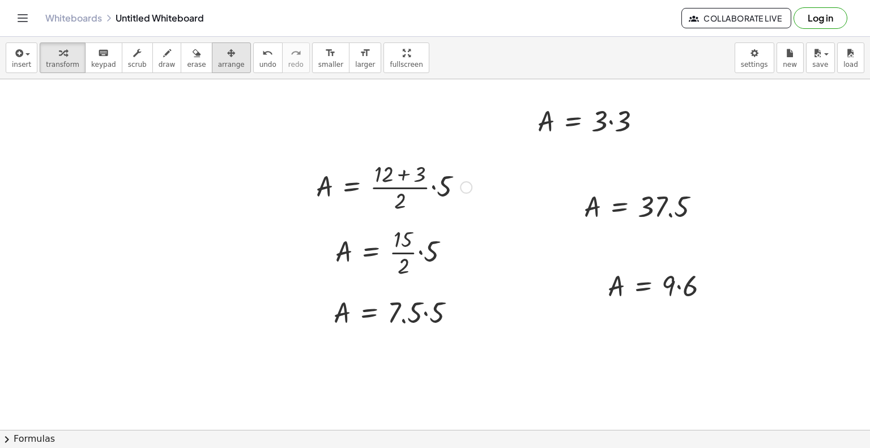
click at [218, 56] on div "button" at bounding box center [231, 53] width 27 height 14
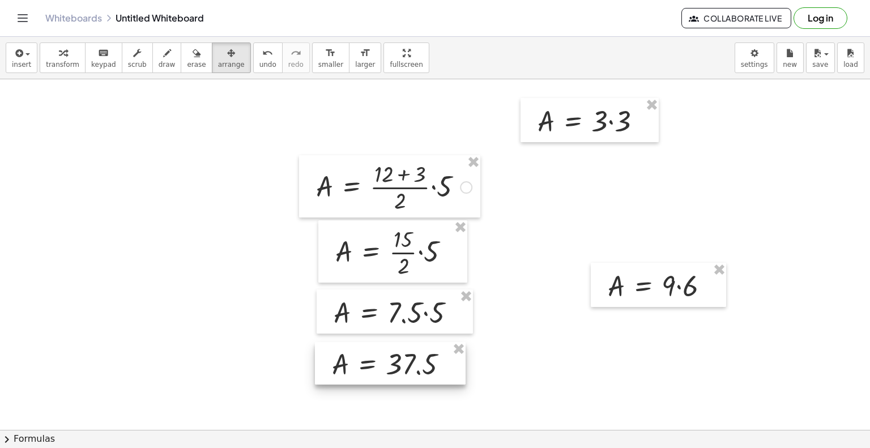
drag, startPoint x: 680, startPoint y: 210, endPoint x: 428, endPoint y: 367, distance: 296.8
click at [428, 367] on div at bounding box center [390, 363] width 151 height 43
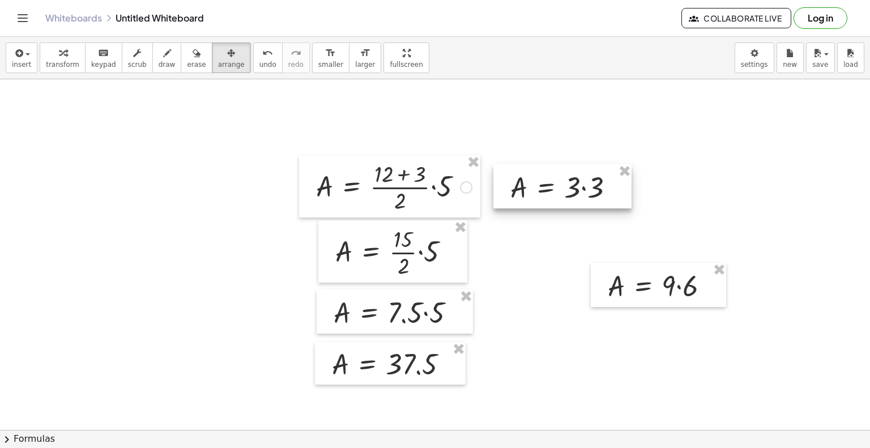
drag, startPoint x: 564, startPoint y: 126, endPoint x: 536, endPoint y: 192, distance: 71.6
click at [536, 192] on div at bounding box center [562, 186] width 138 height 44
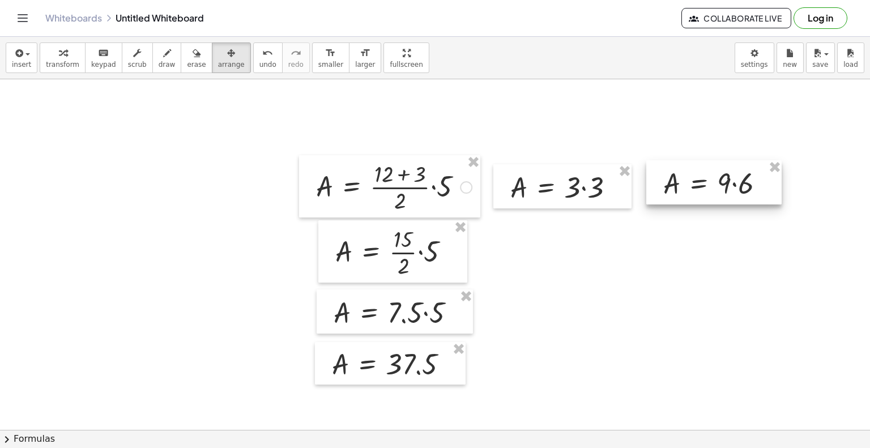
drag, startPoint x: 625, startPoint y: 287, endPoint x: 680, endPoint y: 186, distance: 114.6
click at [680, 186] on div at bounding box center [713, 182] width 135 height 44
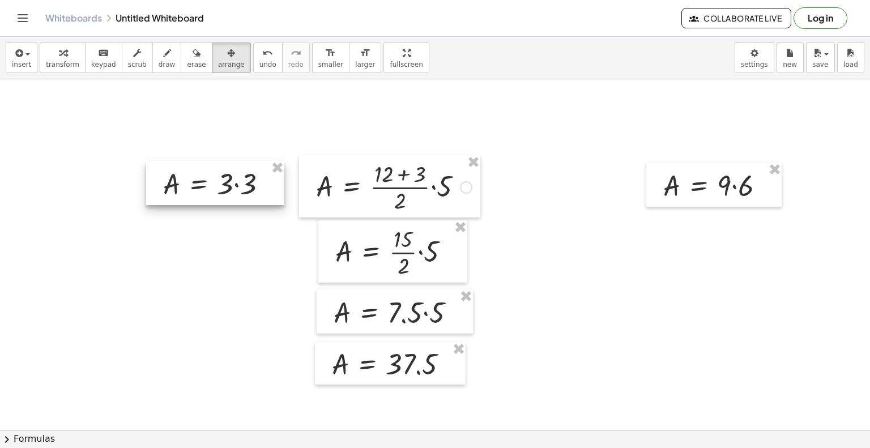
drag, startPoint x: 556, startPoint y: 199, endPoint x: 208, endPoint y: 196, distance: 347.9
click at [208, 196] on div at bounding box center [215, 183] width 138 height 44
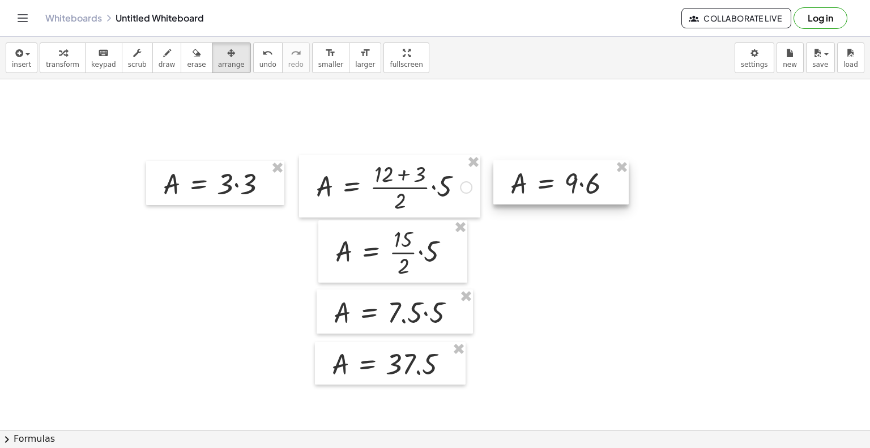
drag, startPoint x: 680, startPoint y: 185, endPoint x: 527, endPoint y: 183, distance: 153.0
click at [527, 183] on div at bounding box center [560, 182] width 135 height 44
click at [19, 59] on icon "button" at bounding box center [18, 53] width 10 height 14
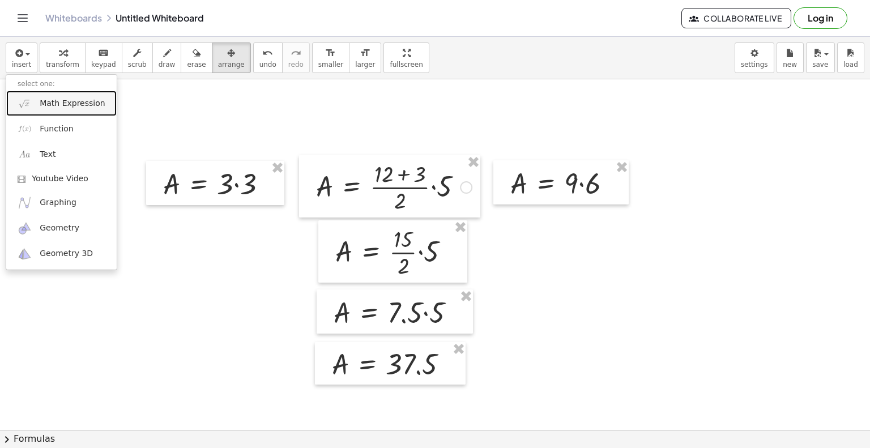
click at [54, 101] on span "Math Expression" at bounding box center [72, 103] width 65 height 11
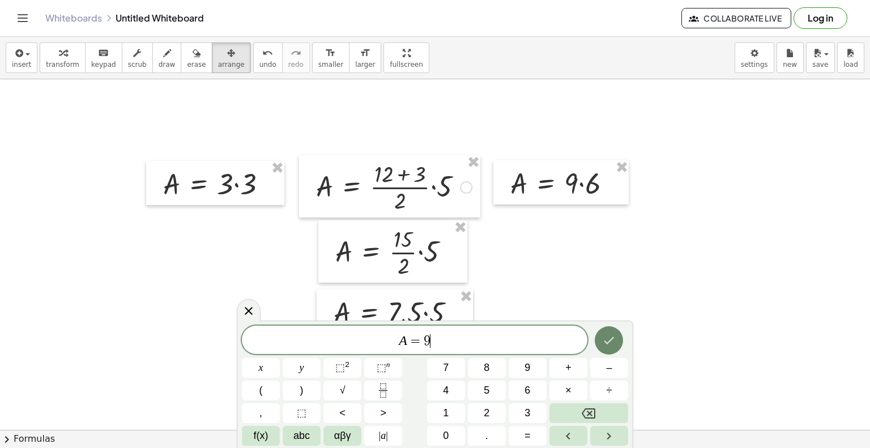
click at [608, 343] on icon "Done" at bounding box center [609, 340] width 10 height 7
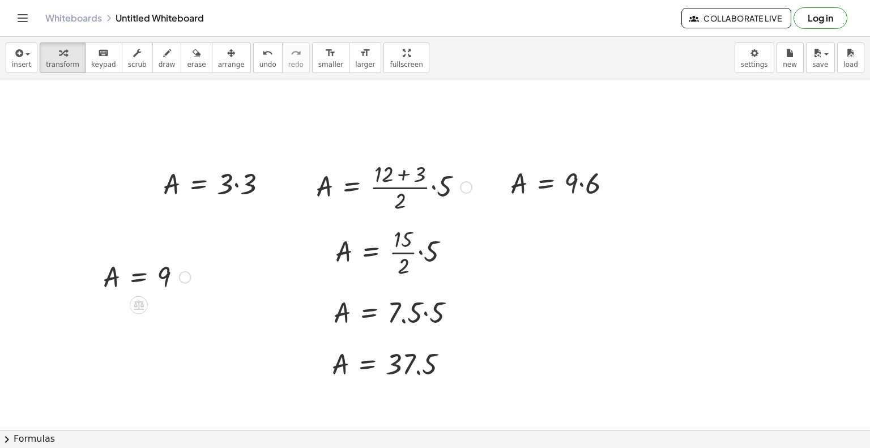
click at [152, 267] on div at bounding box center [146, 276] width 99 height 37
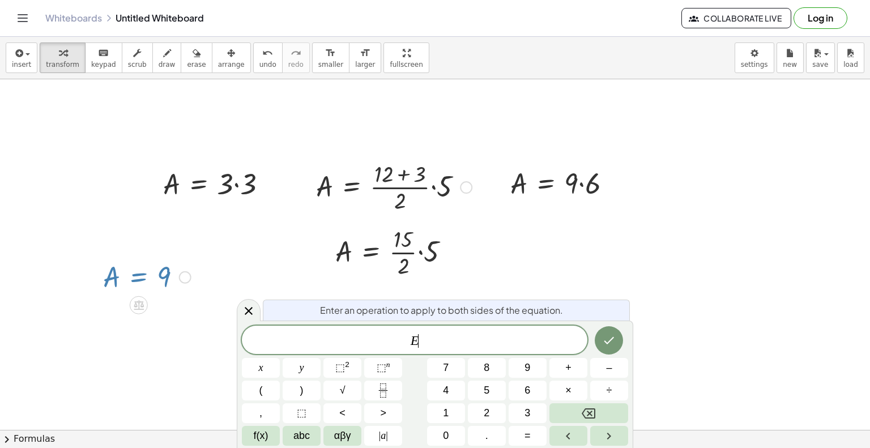
click at [612, 221] on div at bounding box center [435, 317] width 870 height 702
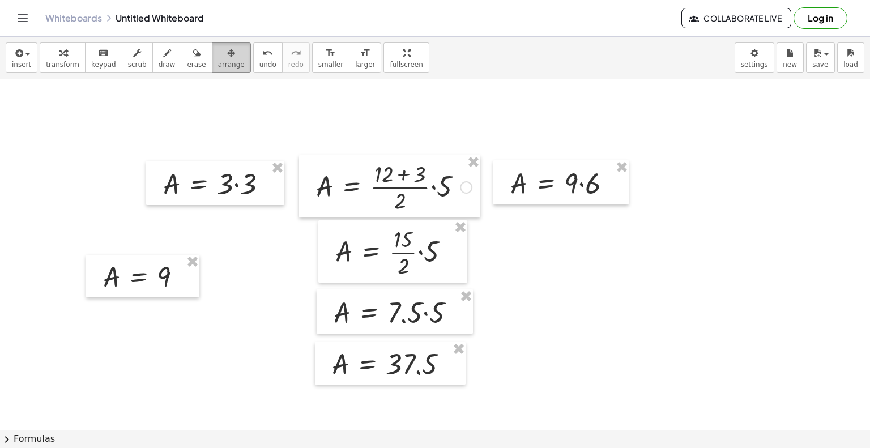
click at [227, 52] on icon "button" at bounding box center [231, 53] width 8 height 14
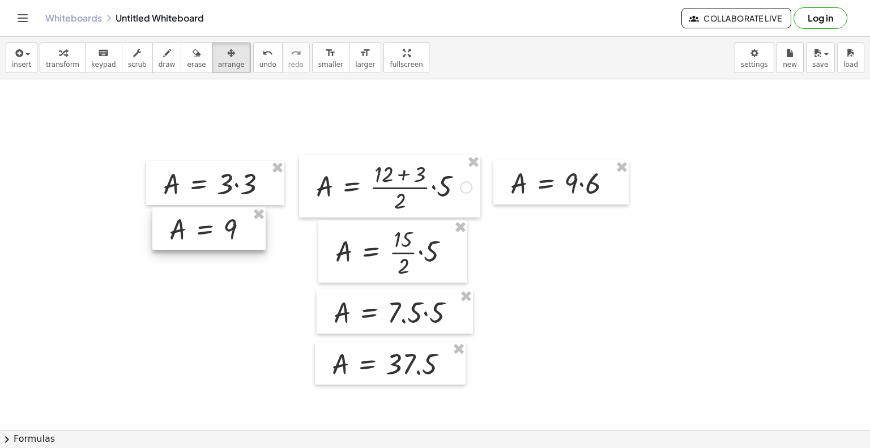
drag, startPoint x: 160, startPoint y: 289, endPoint x: 226, endPoint y: 241, distance: 81.6
click at [226, 241] on div at bounding box center [208, 228] width 113 height 43
click at [16, 54] on icon "button" at bounding box center [18, 53] width 10 height 14
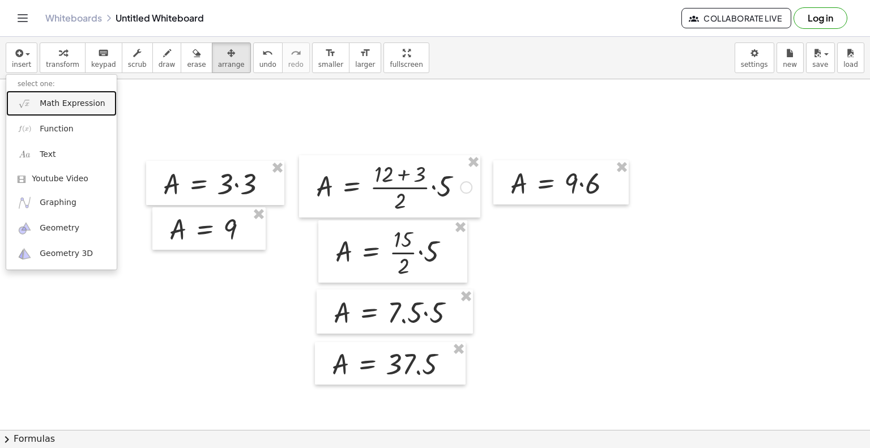
click at [66, 106] on span "Math Expression" at bounding box center [72, 103] width 65 height 11
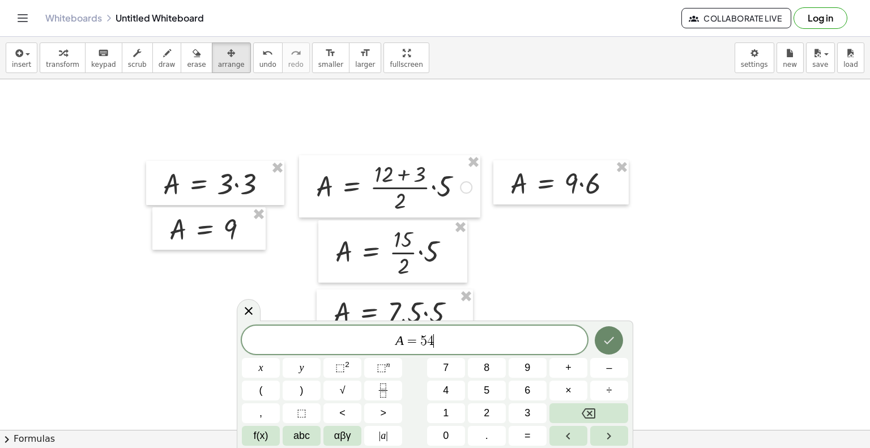
click at [608, 346] on icon "Done" at bounding box center [609, 341] width 14 height 14
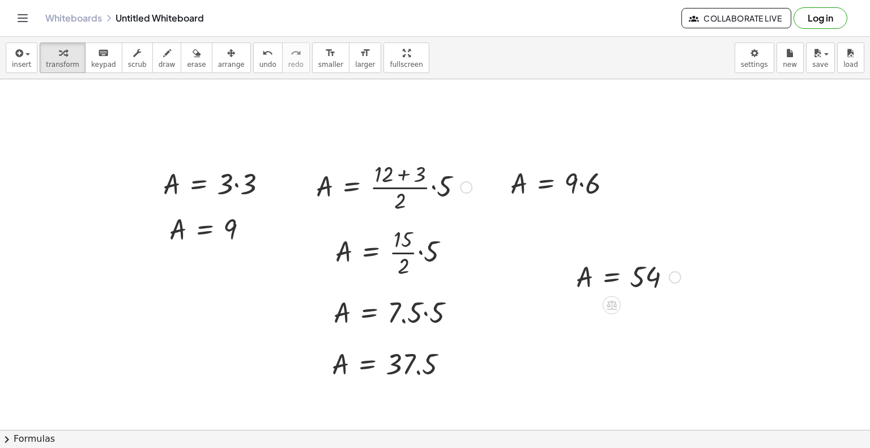
click at [637, 277] on div at bounding box center [628, 276] width 116 height 37
click at [227, 56] on icon "button" at bounding box center [231, 53] width 8 height 14
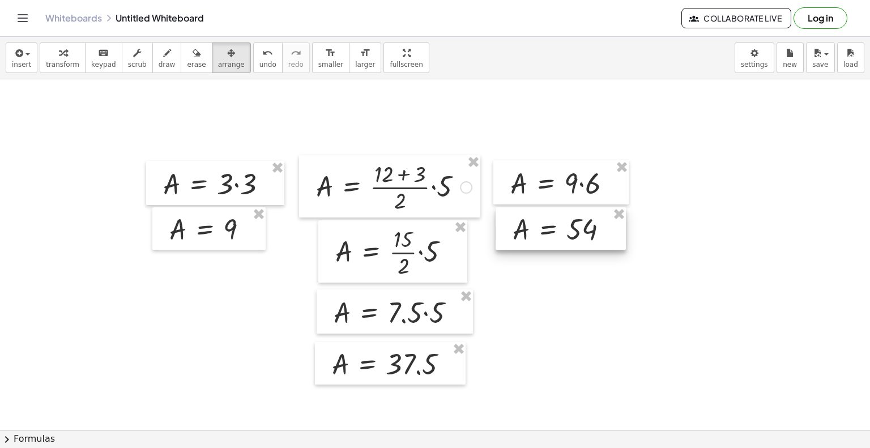
drag, startPoint x: 657, startPoint y: 278, endPoint x: 594, endPoint y: 231, distance: 79.3
click at [594, 231] on div at bounding box center [561, 228] width 130 height 43
click at [602, 289] on div at bounding box center [435, 317] width 870 height 702
click at [223, 239] on div at bounding box center [208, 228] width 113 height 43
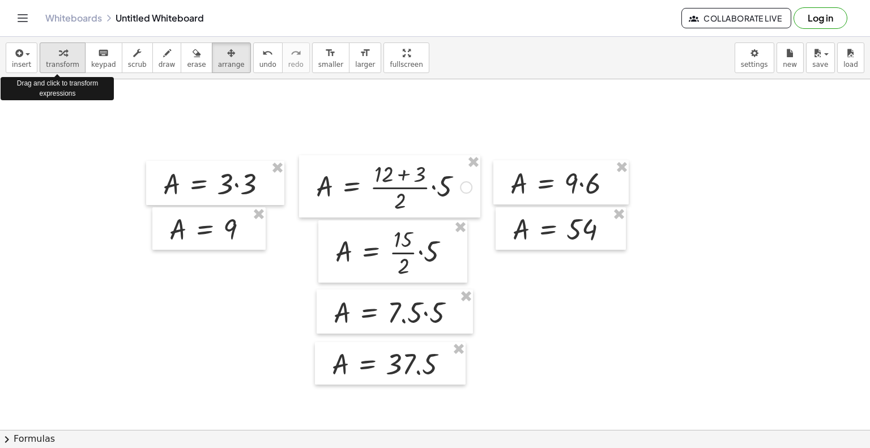
click at [66, 58] on div "button" at bounding box center [62, 53] width 33 height 14
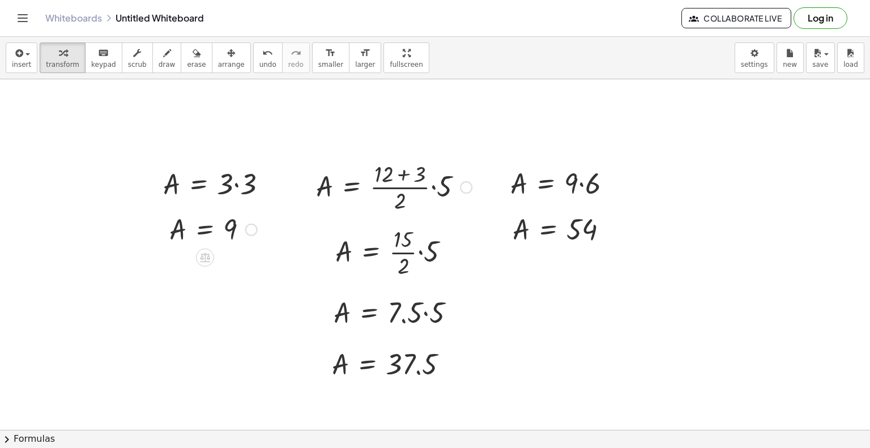
click at [206, 224] on div at bounding box center [213, 228] width 99 height 37
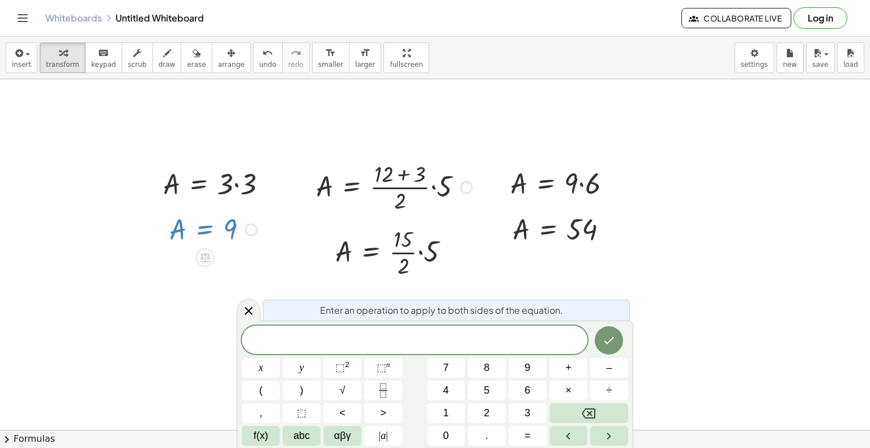
click at [201, 237] on div at bounding box center [213, 228] width 99 height 37
click at [250, 231] on div at bounding box center [251, 230] width 12 height 12
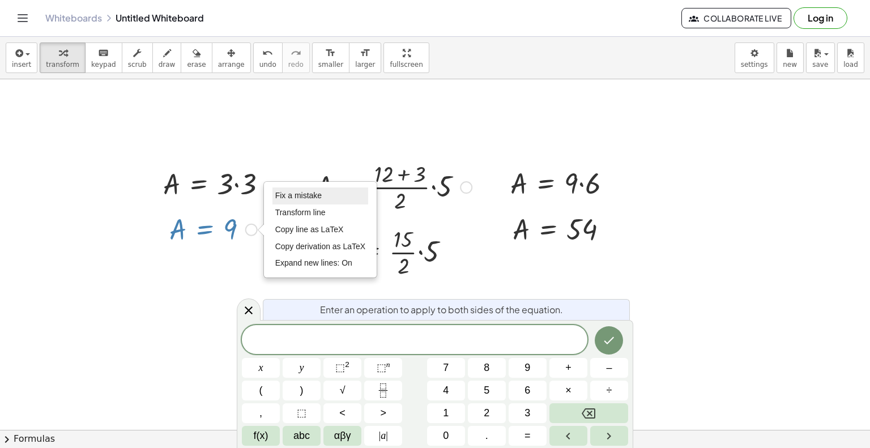
click at [302, 193] on span "Fix a mistake" at bounding box center [298, 195] width 46 height 9
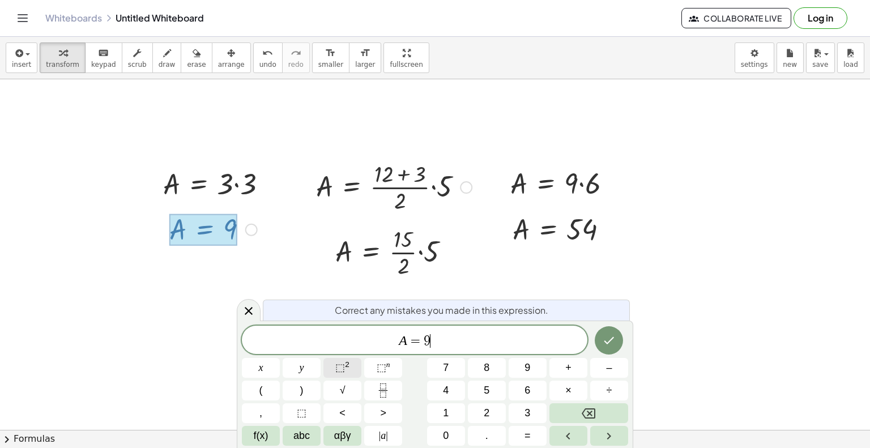
click at [344, 370] on span "⬚" at bounding box center [340, 367] width 10 height 11
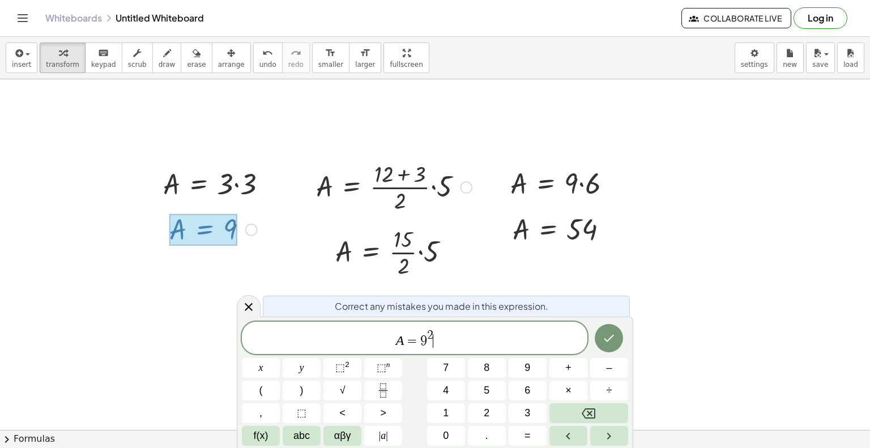
click at [451, 341] on span "A = 9 2 ​" at bounding box center [415, 339] width 346 height 20
click at [608, 435] on icon "Right arrow" at bounding box center [609, 436] width 14 height 14
click at [574, 433] on icon "Left arrow" at bounding box center [568, 436] width 14 height 14
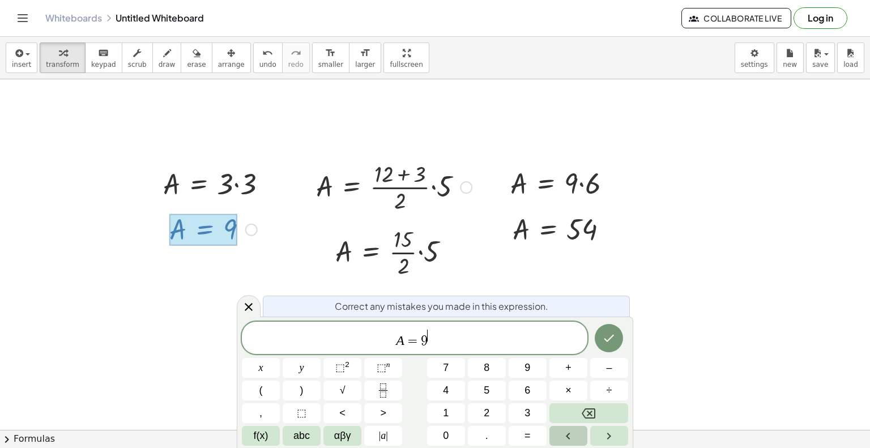
click at [574, 433] on icon "Left arrow" at bounding box center [568, 436] width 14 height 14
click at [598, 432] on button "Right arrow" at bounding box center [609, 436] width 38 height 20
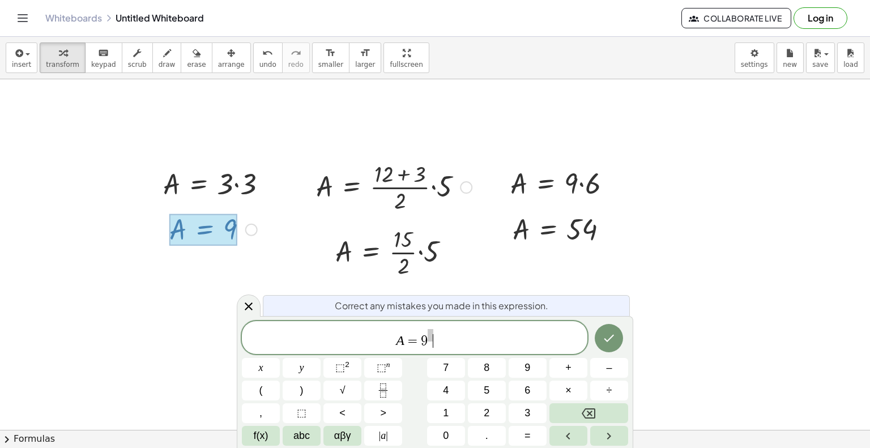
click at [483, 333] on span "A = 9 ​" at bounding box center [415, 338] width 346 height 21
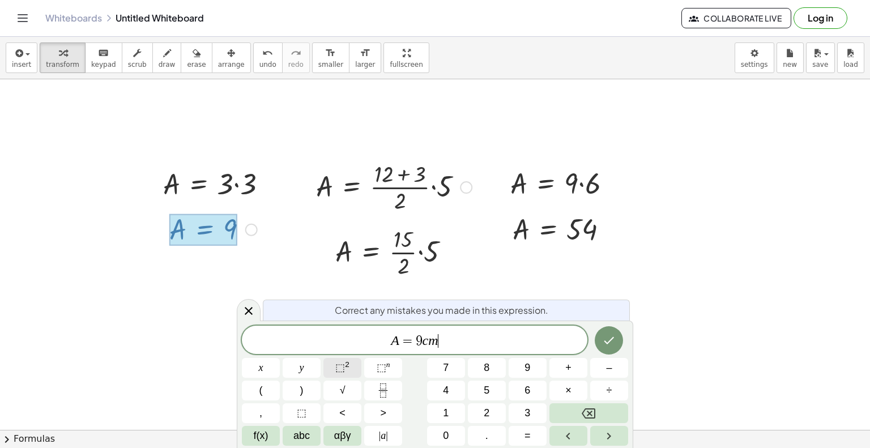
click at [352, 363] on button "⬚ 2" at bounding box center [342, 368] width 38 height 20
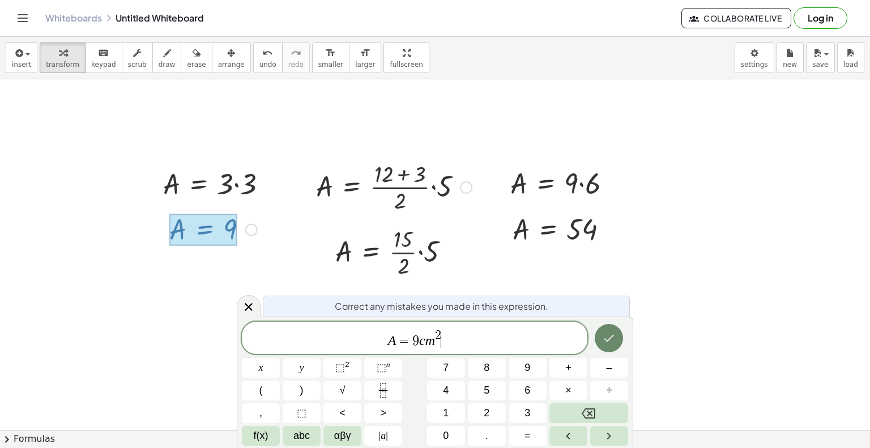
click at [604, 343] on icon "Done" at bounding box center [609, 338] width 14 height 14
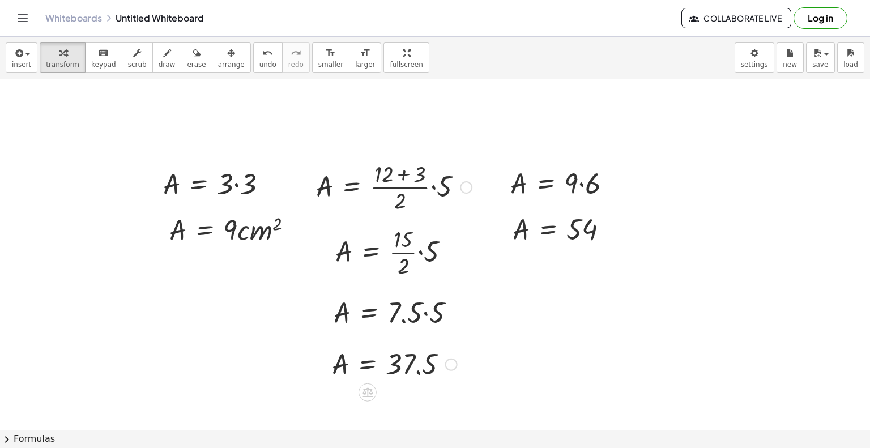
click at [416, 376] on div at bounding box center [394, 363] width 137 height 37
click at [451, 365] on div at bounding box center [451, 365] width 12 height 12
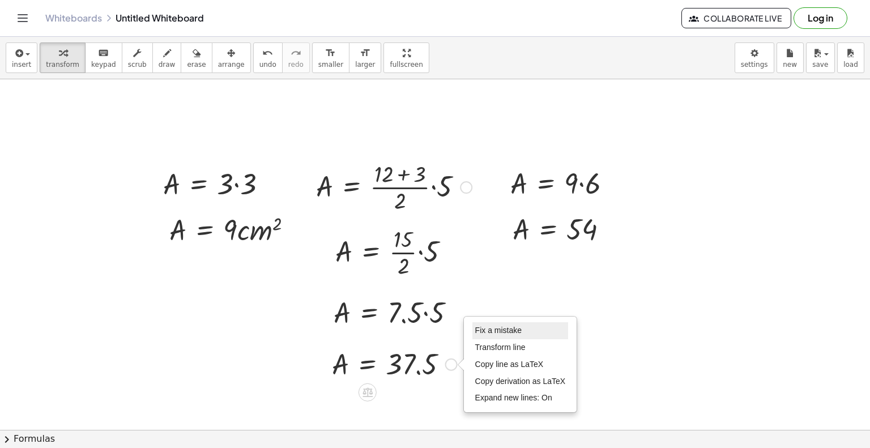
click at [491, 326] on span "Fix a mistake" at bounding box center [498, 330] width 46 height 9
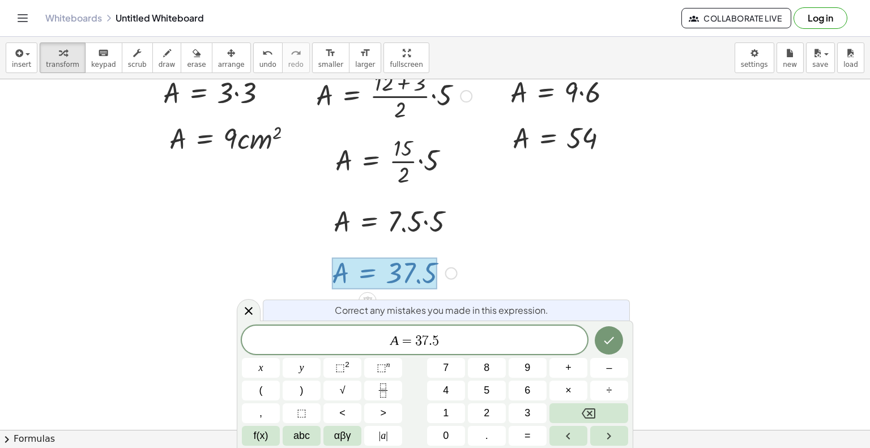
scroll to position [205, 0]
click at [350, 366] on button "⬚ 2" at bounding box center [342, 368] width 38 height 20
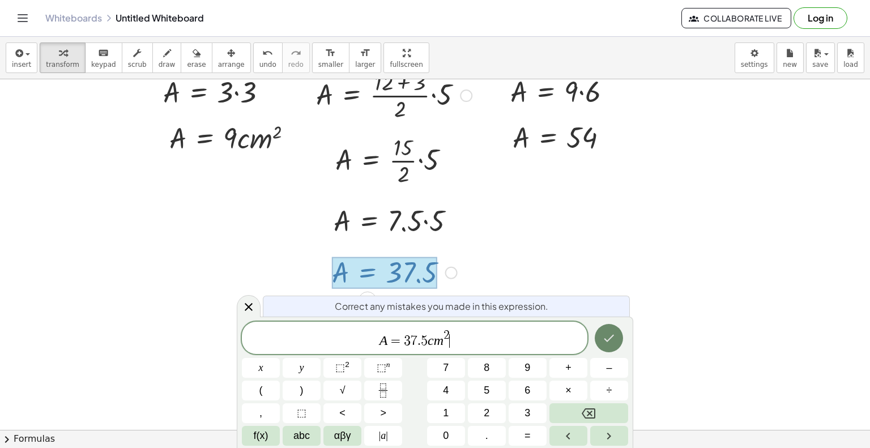
click at [615, 346] on button "Done" at bounding box center [609, 338] width 28 height 28
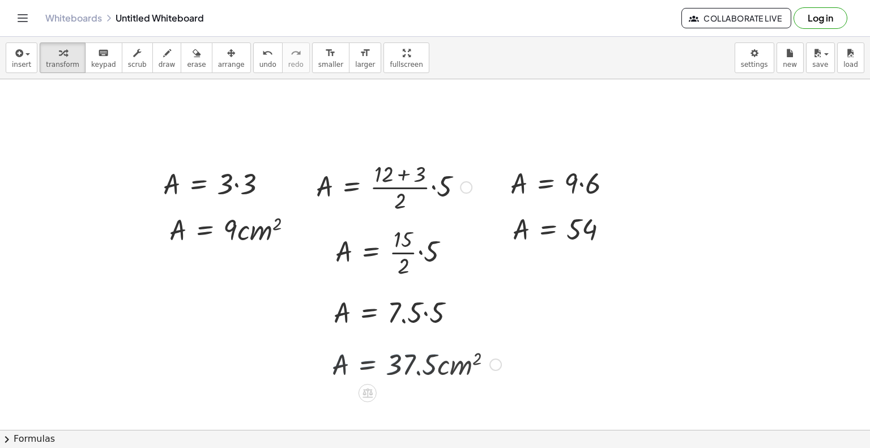
scroll to position [113, 0]
click at [611, 231] on div at bounding box center [612, 230] width 12 height 12
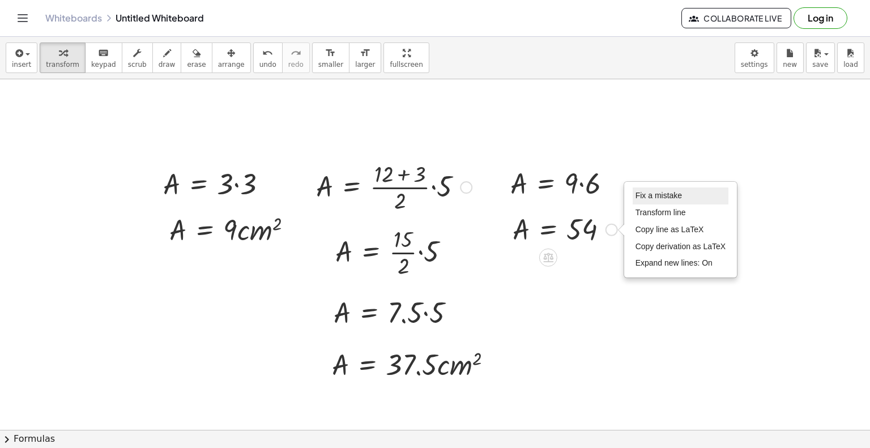
click at [655, 191] on span "Fix a mistake" at bounding box center [659, 195] width 46 height 9
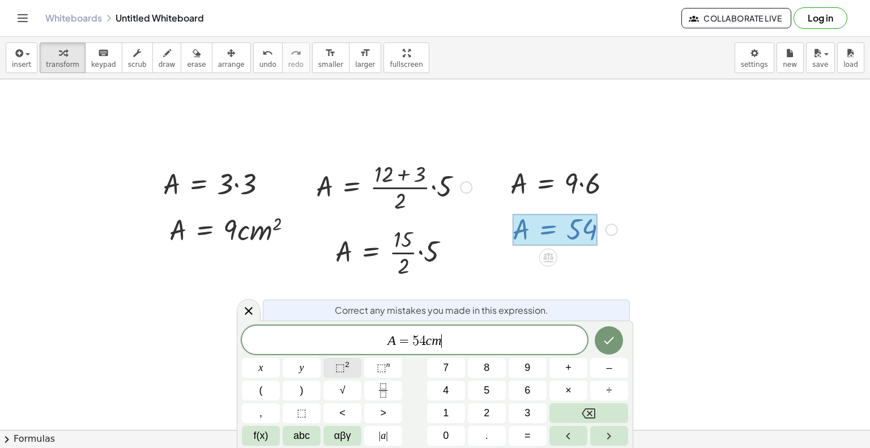
click at [338, 368] on span "⬚" at bounding box center [340, 367] width 10 height 11
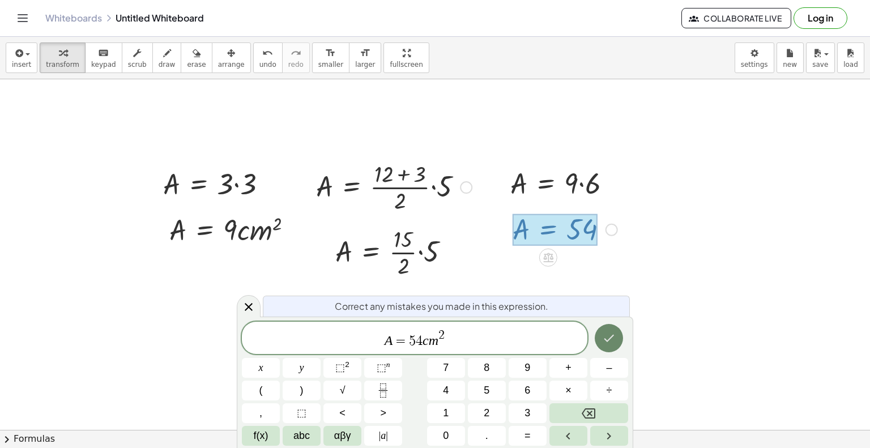
click at [615, 338] on icon "Done" at bounding box center [609, 338] width 14 height 14
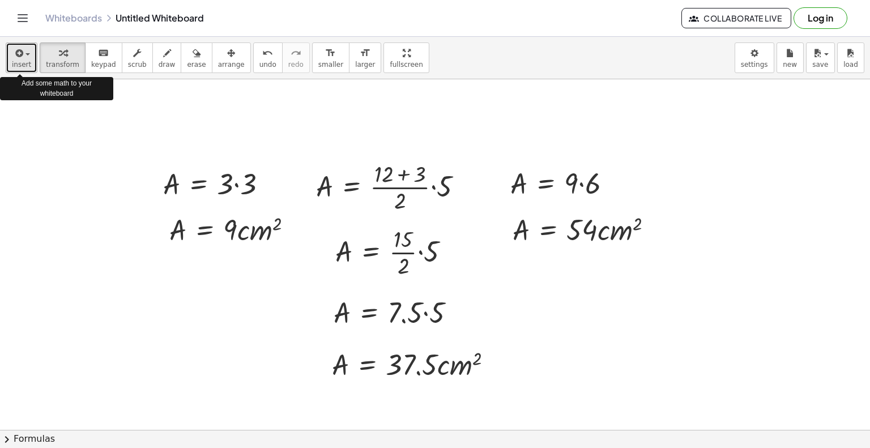
click at [21, 55] on icon "button" at bounding box center [18, 53] width 10 height 14
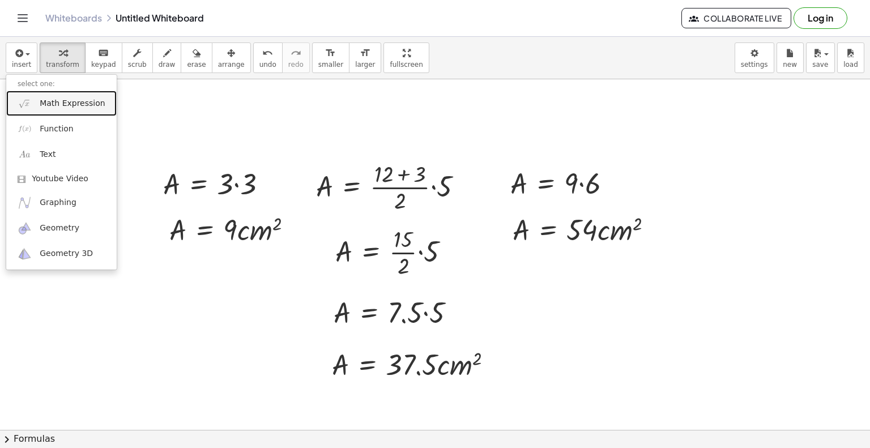
click at [46, 101] on span "Math Expression" at bounding box center [72, 103] width 65 height 11
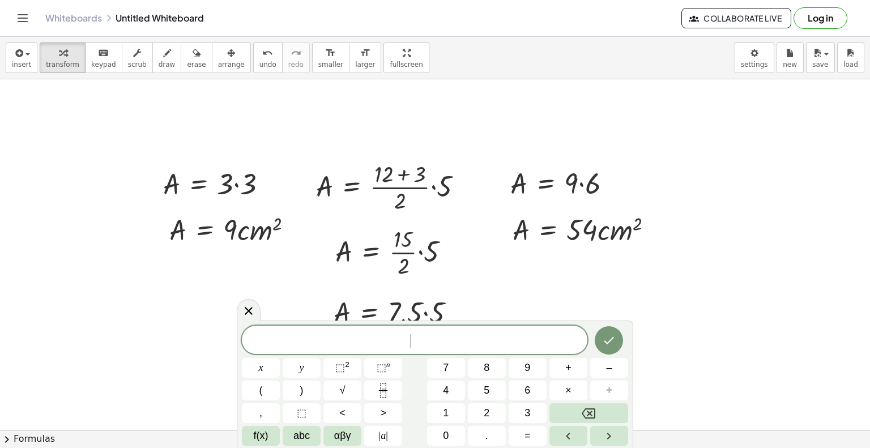
click at [411, 341] on span "​" at bounding box center [415, 341] width 346 height 16
click at [347, 365] on sup "2" at bounding box center [347, 364] width 5 height 8
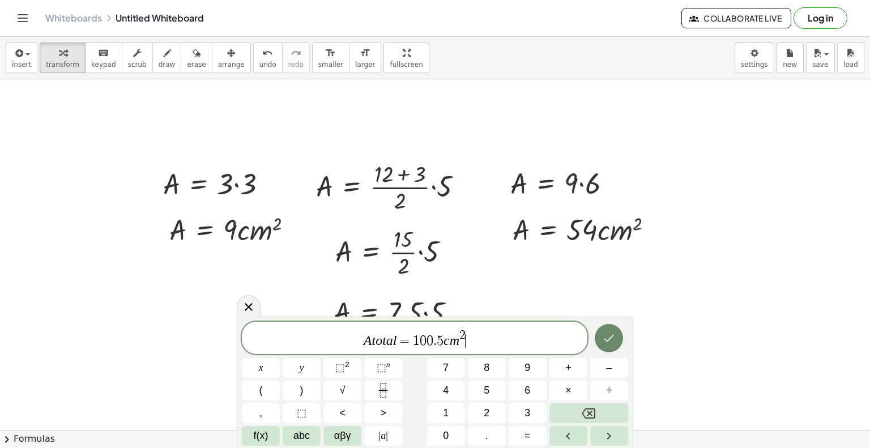
click at [610, 333] on icon "Done" at bounding box center [609, 338] width 14 height 14
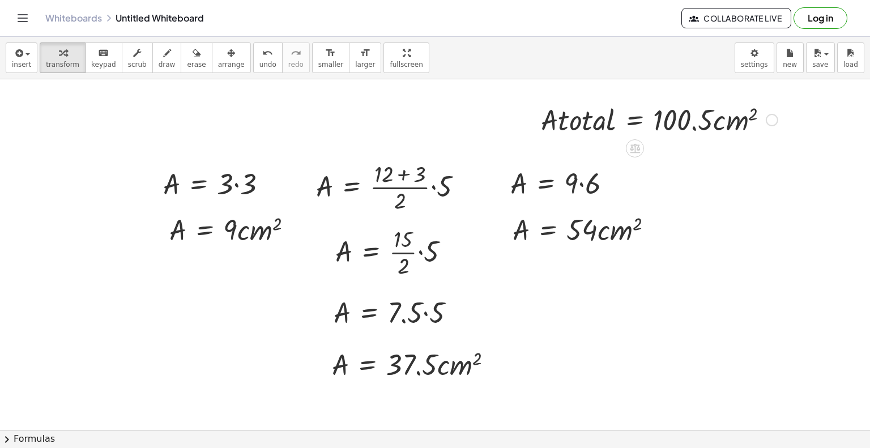
click at [592, 120] on div at bounding box center [659, 119] width 248 height 39
click at [179, 231] on div at bounding box center [235, 229] width 143 height 39
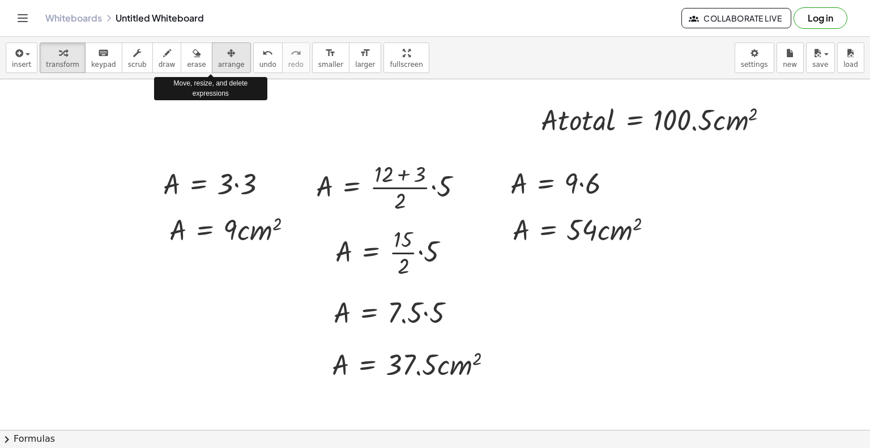
click at [218, 56] on div "button" at bounding box center [231, 53] width 27 height 14
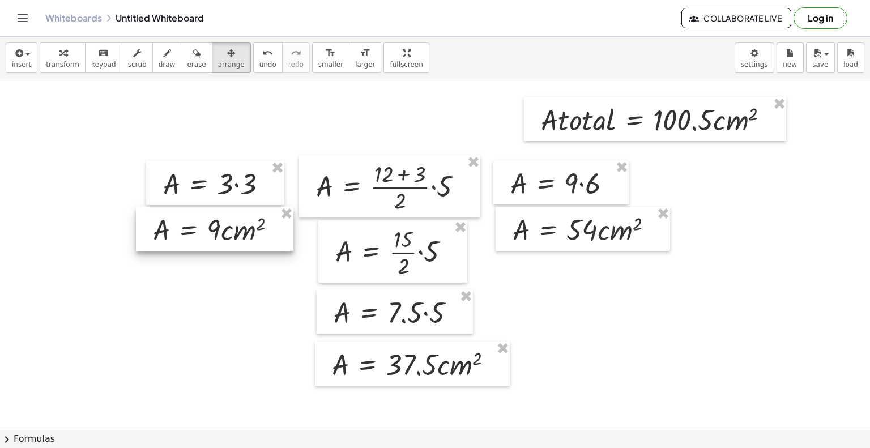
drag, startPoint x: 231, startPoint y: 233, endPoint x: 215, endPoint y: 233, distance: 16.4
click at [215, 233] on div at bounding box center [214, 229] width 157 height 44
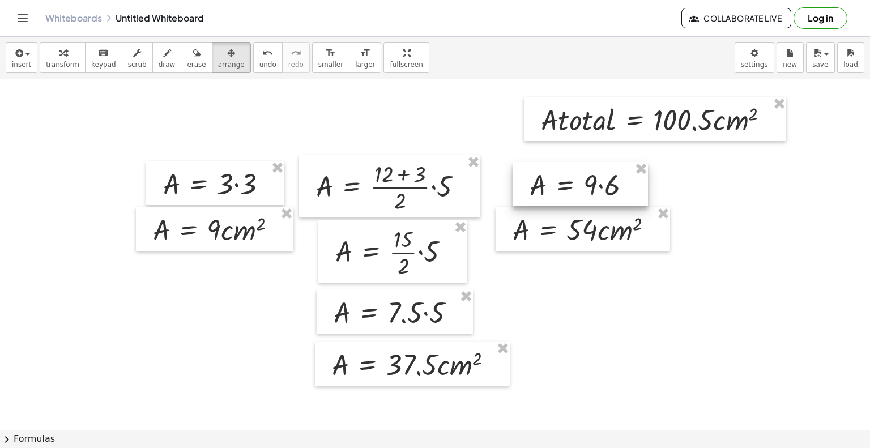
drag, startPoint x: 577, startPoint y: 183, endPoint x: 596, endPoint y: 185, distance: 19.3
click at [596, 185] on div at bounding box center [580, 184] width 135 height 44
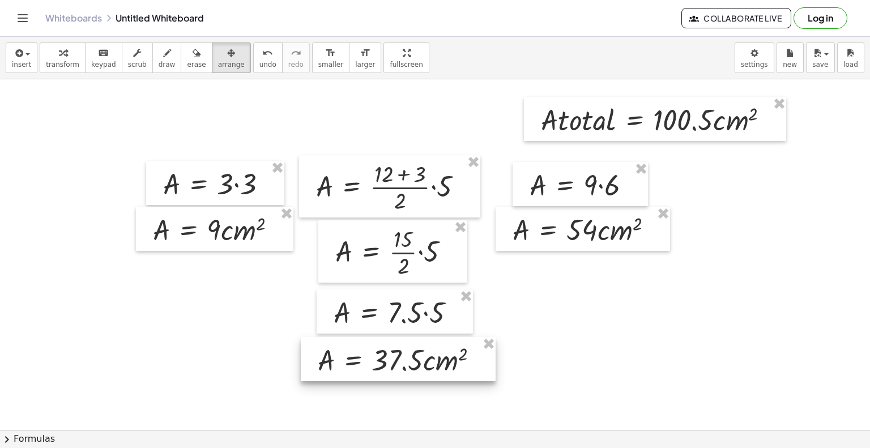
drag, startPoint x: 413, startPoint y: 363, endPoint x: 399, endPoint y: 359, distance: 14.9
click at [399, 359] on div at bounding box center [398, 359] width 195 height 44
